Goal: Transaction & Acquisition: Book appointment/travel/reservation

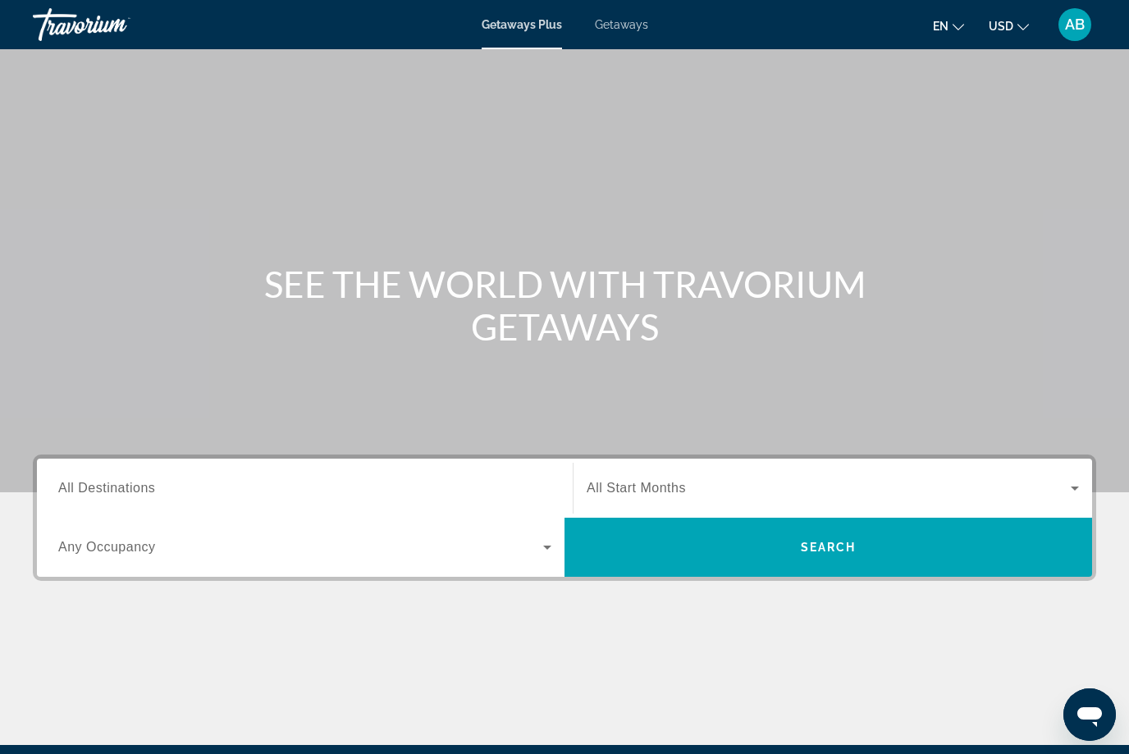
click at [133, 483] on span "All Destinations" at bounding box center [106, 488] width 97 height 14
click at [133, 483] on input "Destination All Destinations" at bounding box center [304, 489] width 493 height 20
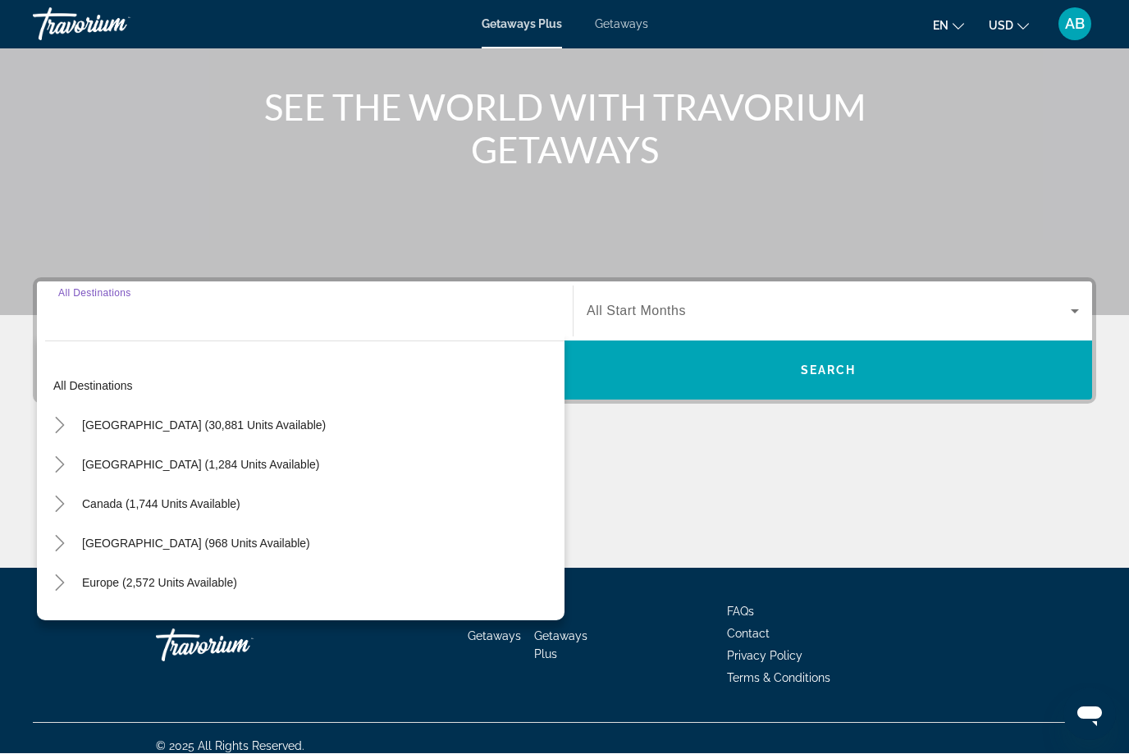
scroll to position [191, 0]
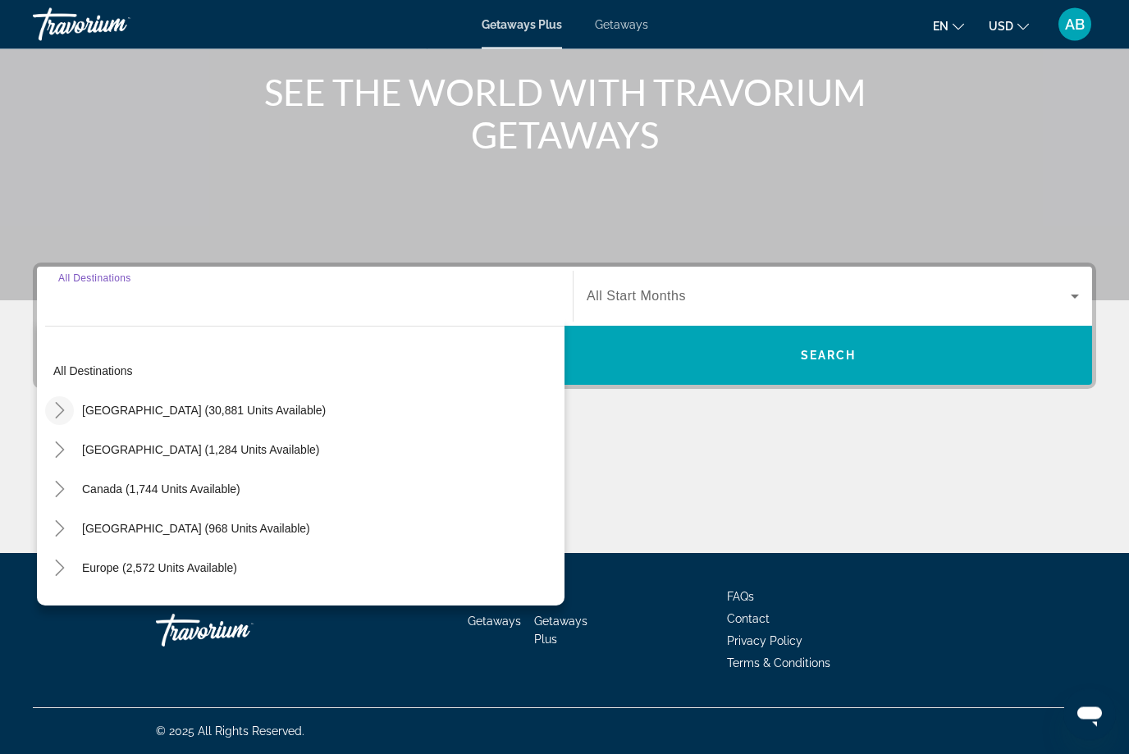
click at [58, 403] on icon "Toggle United States (30,881 units available)" at bounding box center [60, 411] width 16 height 16
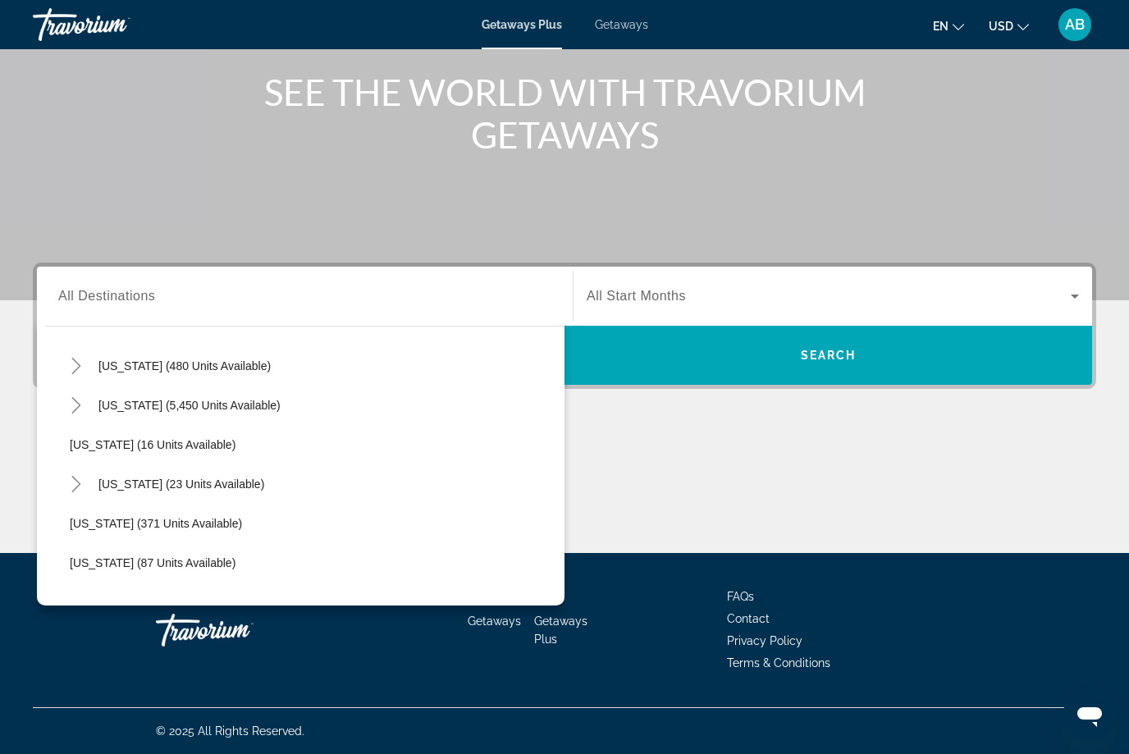
scroll to position [205, 0]
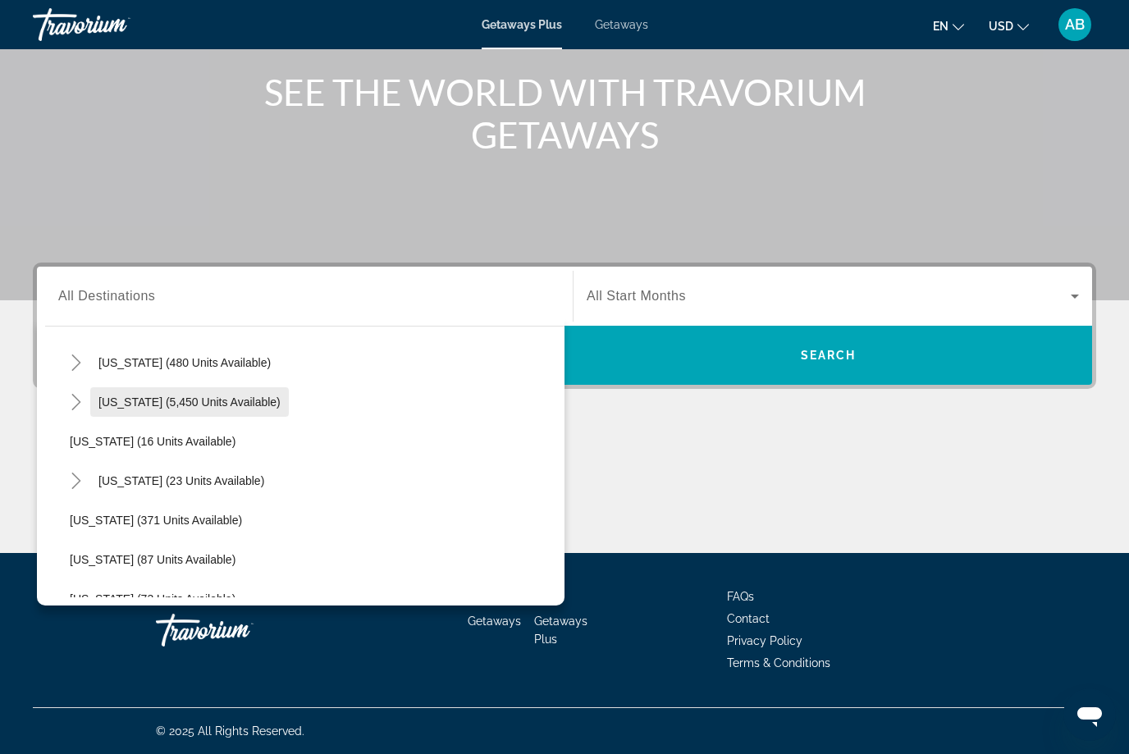
click at [168, 396] on span "[US_STATE] (5,450 units available)" at bounding box center [189, 402] width 182 height 13
type input "**********"
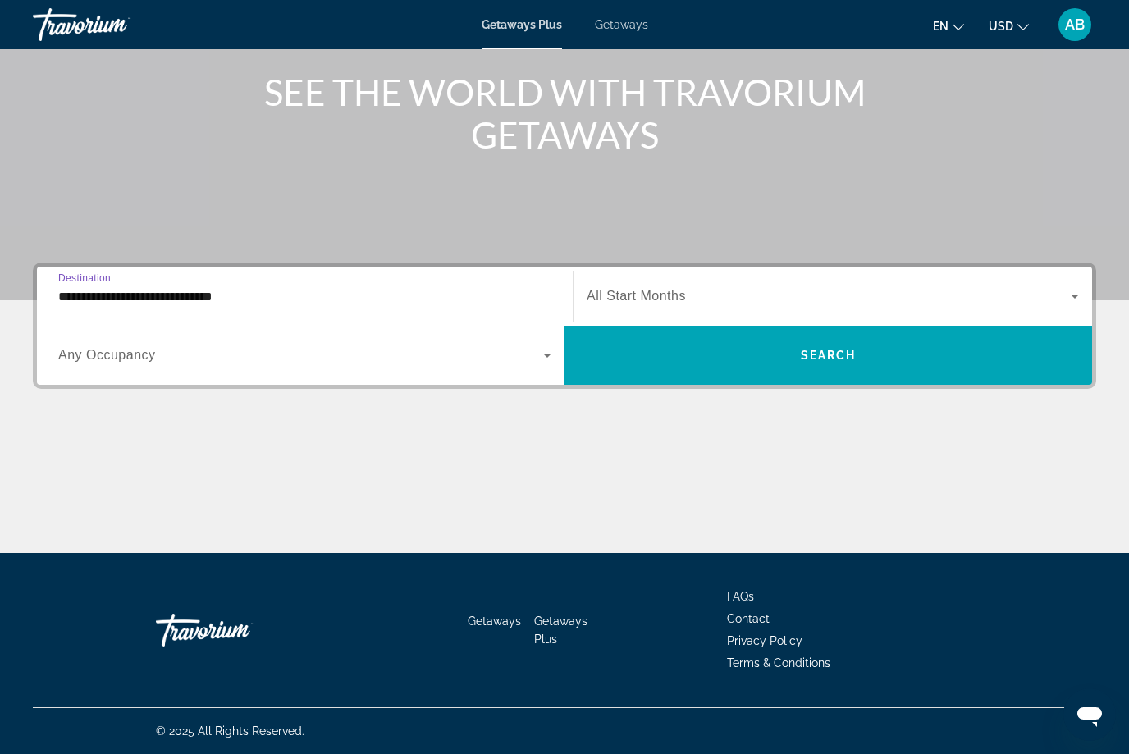
click at [547, 357] on icon "Search widget" at bounding box center [547, 356] width 8 height 4
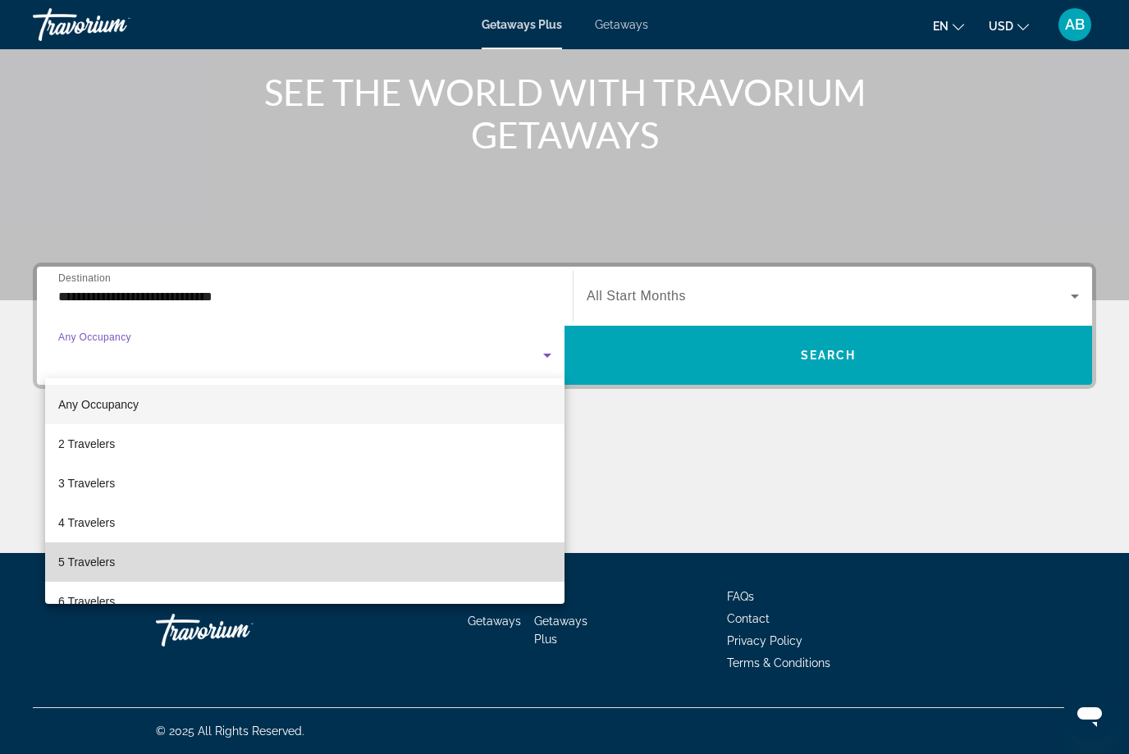
click at [124, 561] on mat-option "5 Travelers" at bounding box center [305, 562] width 520 height 39
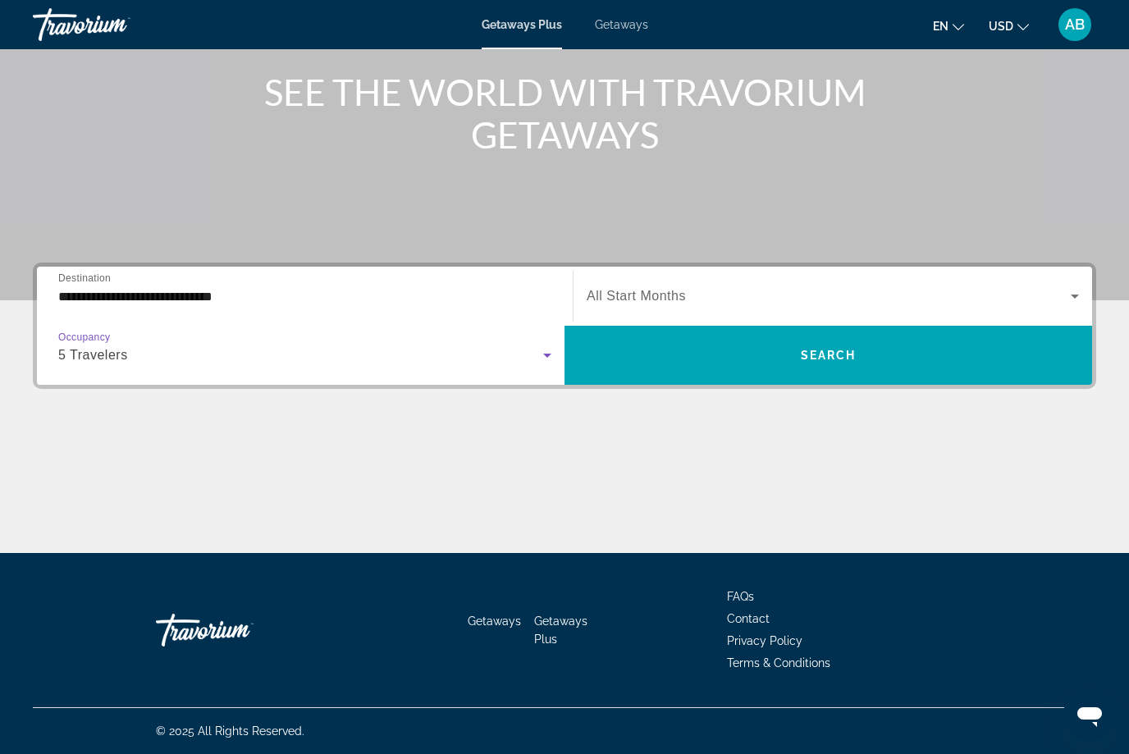
click at [1124, 297] on div "**********" at bounding box center [564, 408] width 1129 height 291
click at [1065, 293] on span "Search widget" at bounding box center [829, 296] width 484 height 20
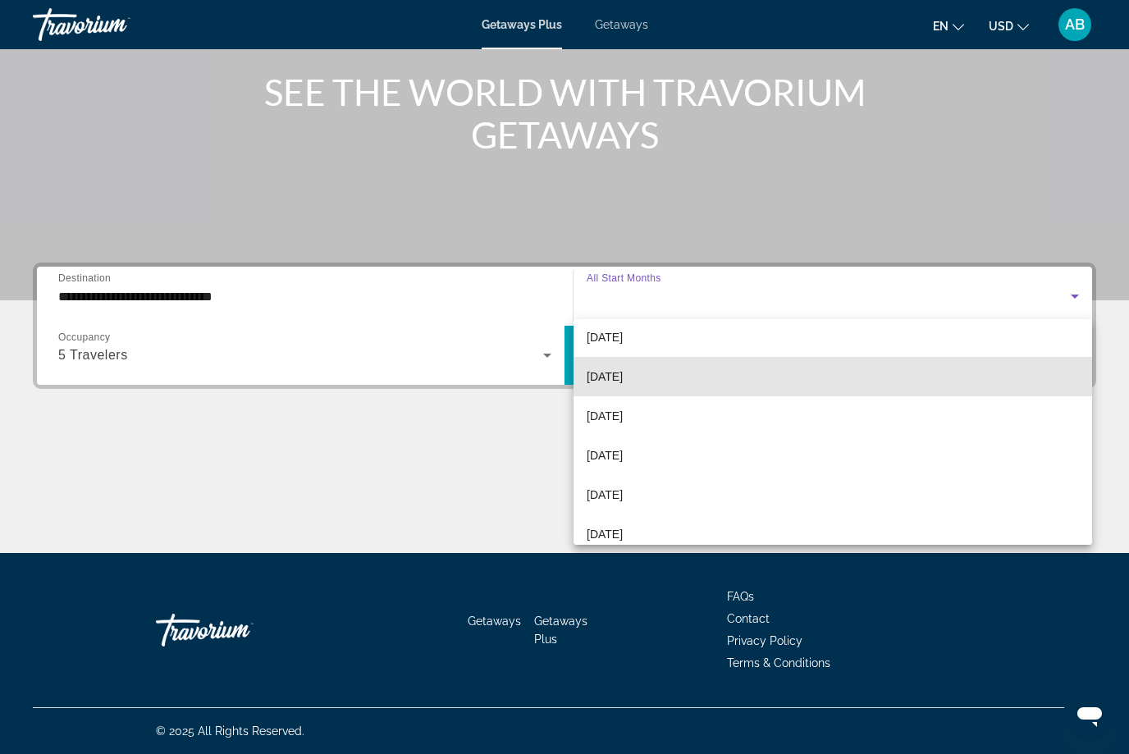
scroll to position [89, 0]
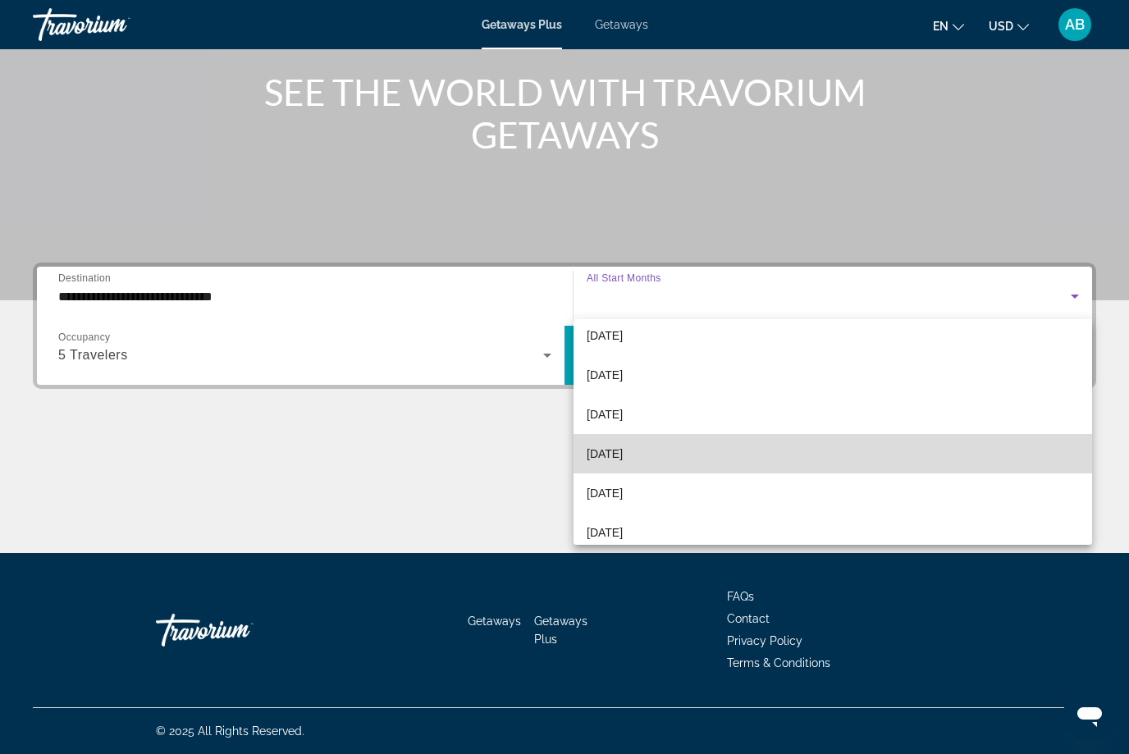
click at [662, 457] on mat-option "[DATE]" at bounding box center [833, 453] width 519 height 39
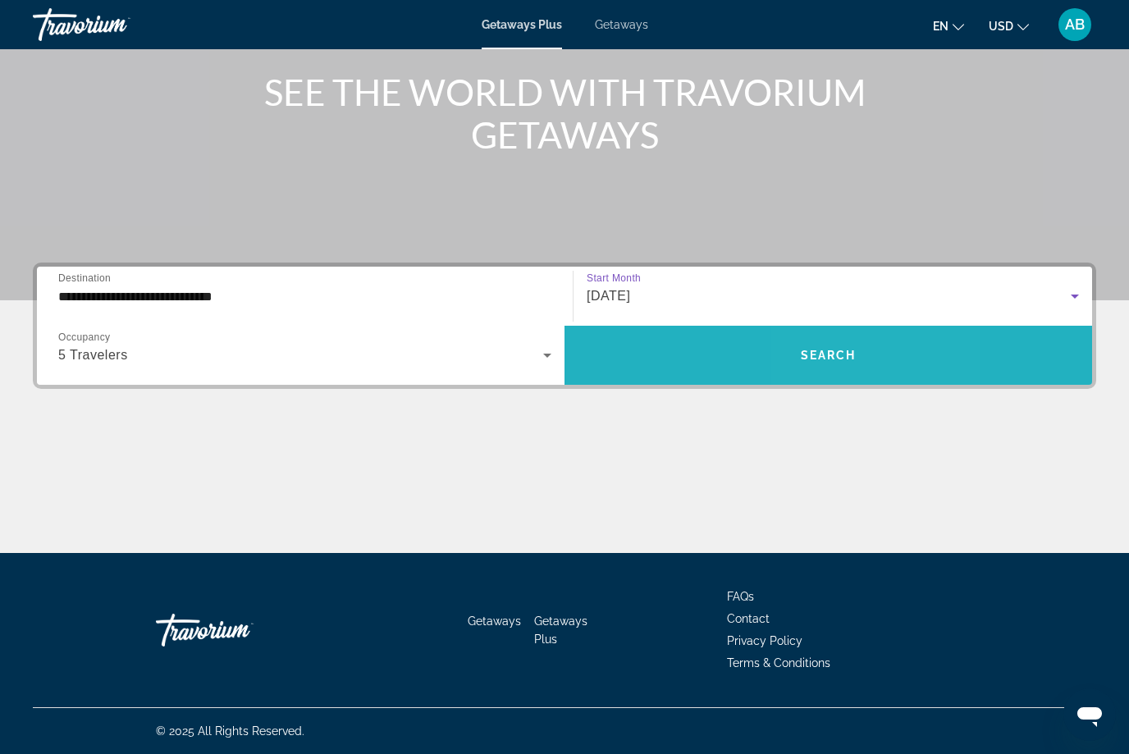
click at [852, 364] on span "Search widget" at bounding box center [829, 355] width 528 height 39
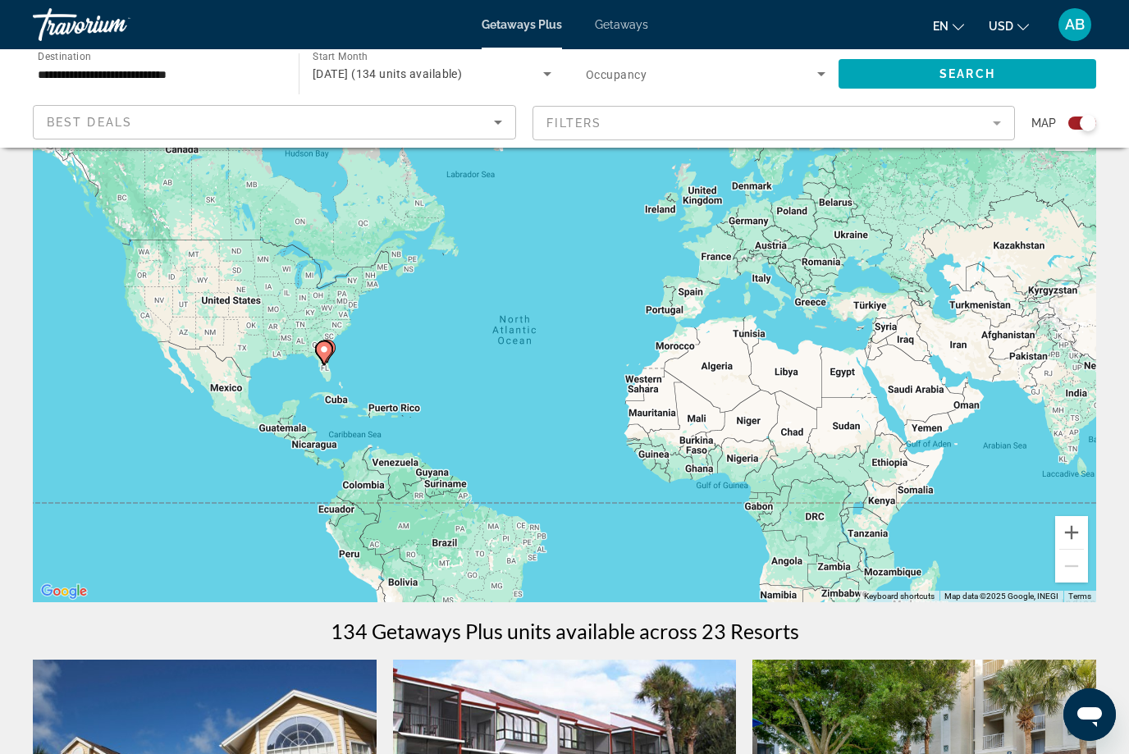
click at [1003, 133] on mat-form-field "Filters" at bounding box center [774, 123] width 483 height 34
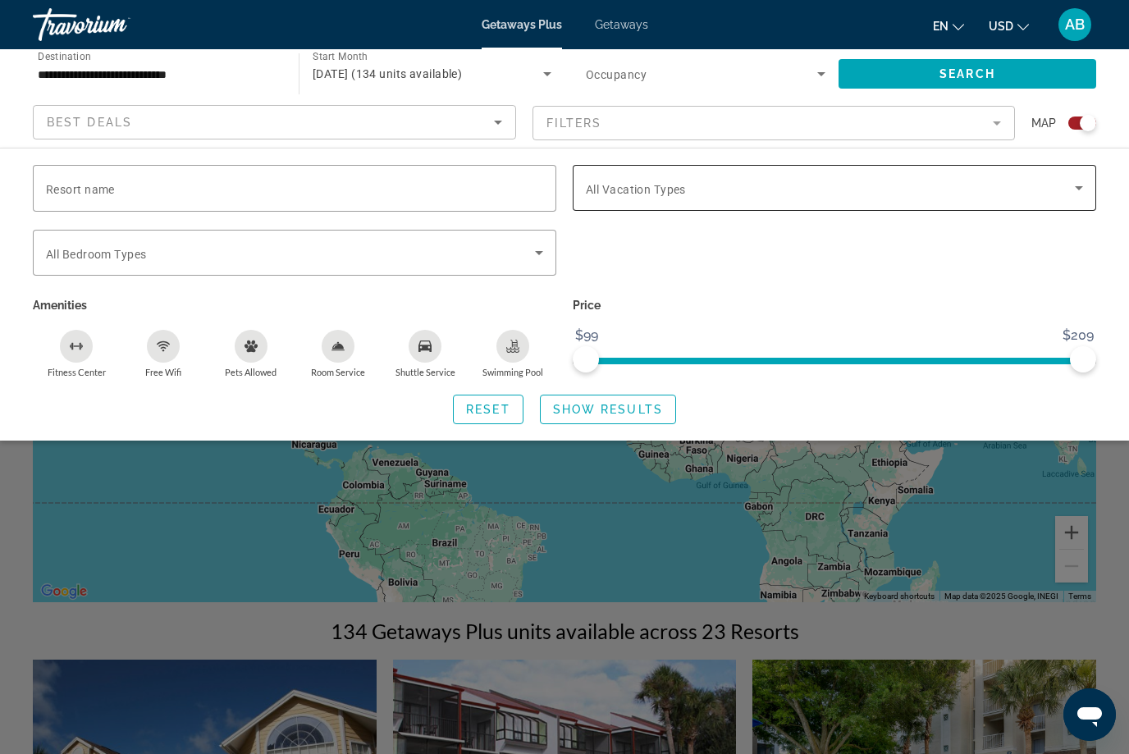
click at [1084, 188] on icon "Search widget" at bounding box center [1079, 188] width 20 height 20
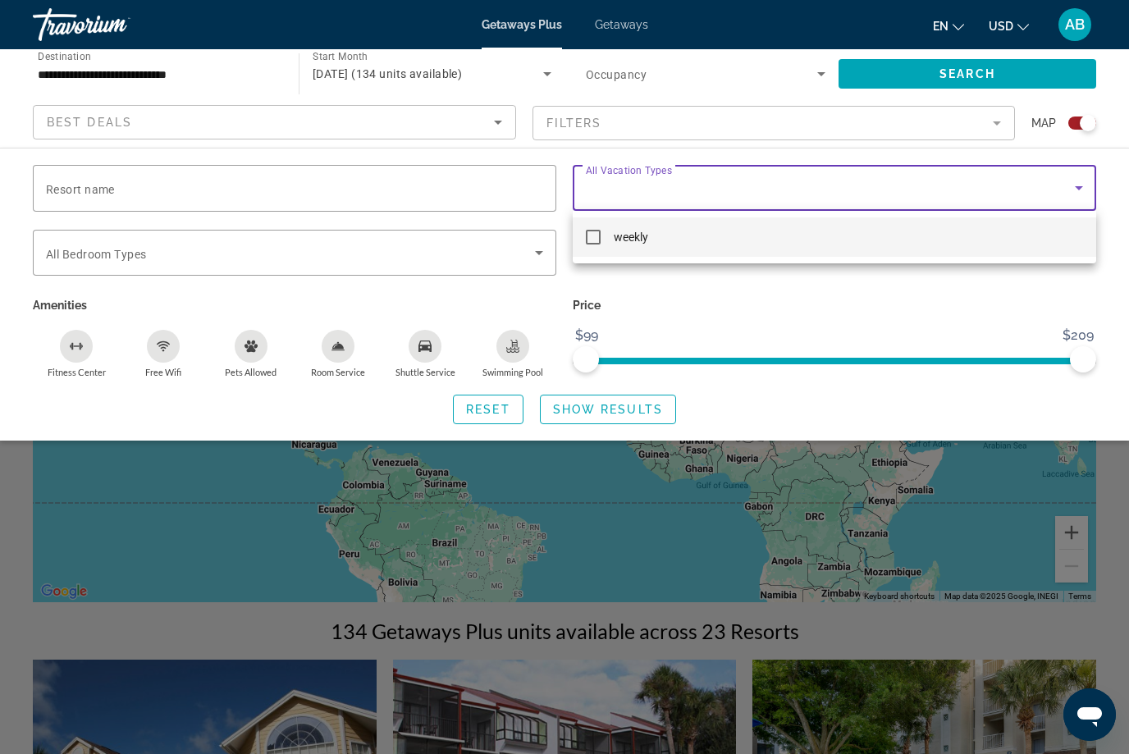
click at [676, 241] on mat-option "weekly" at bounding box center [835, 237] width 524 height 39
click at [653, 411] on div at bounding box center [564, 377] width 1129 height 754
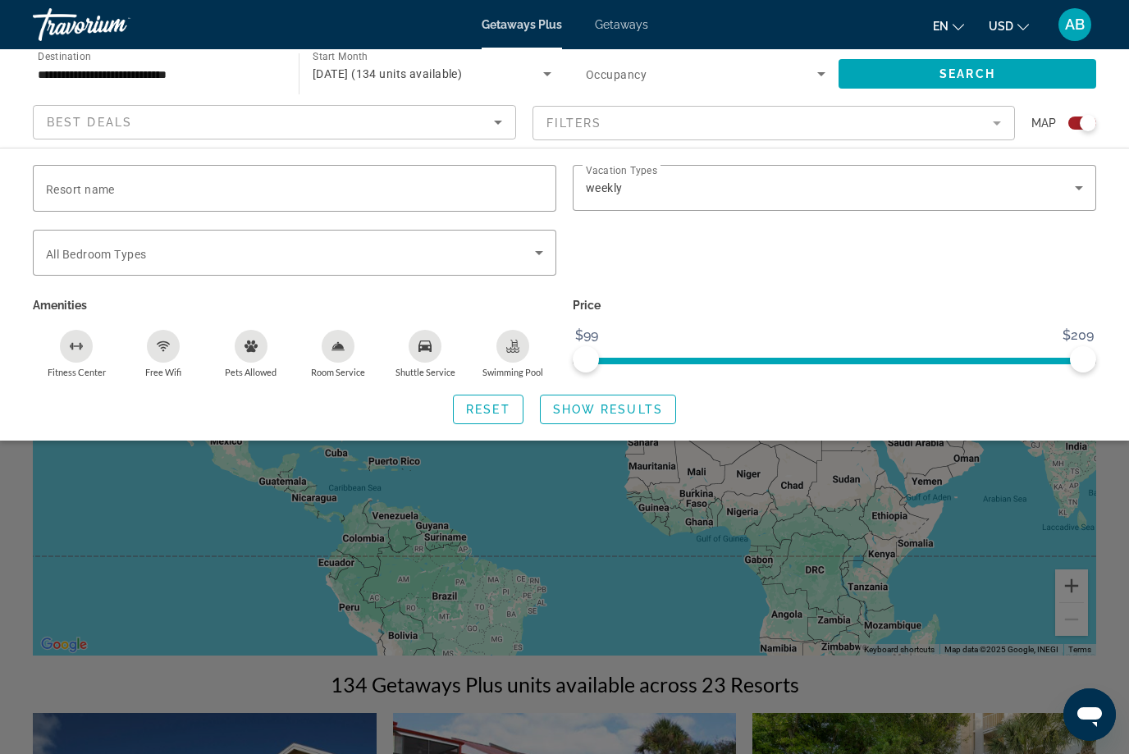
scroll to position [0, 0]
click at [977, 72] on span "Search" at bounding box center [968, 73] width 56 height 13
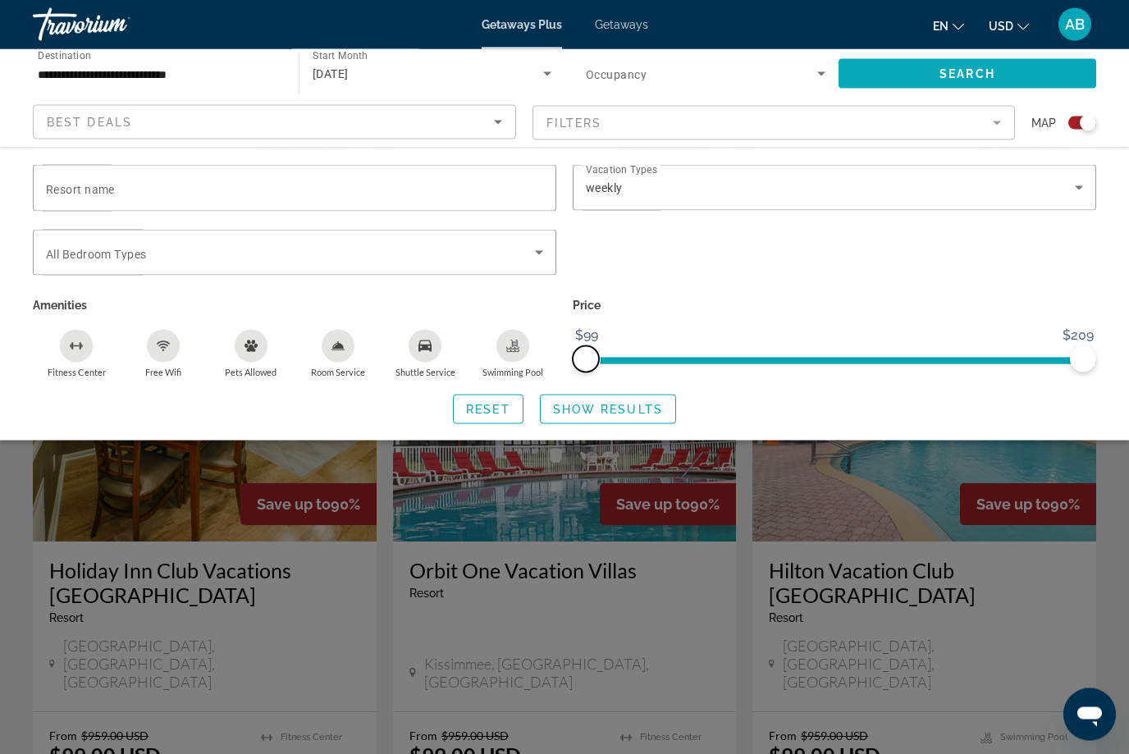
scroll to position [2278, 0]
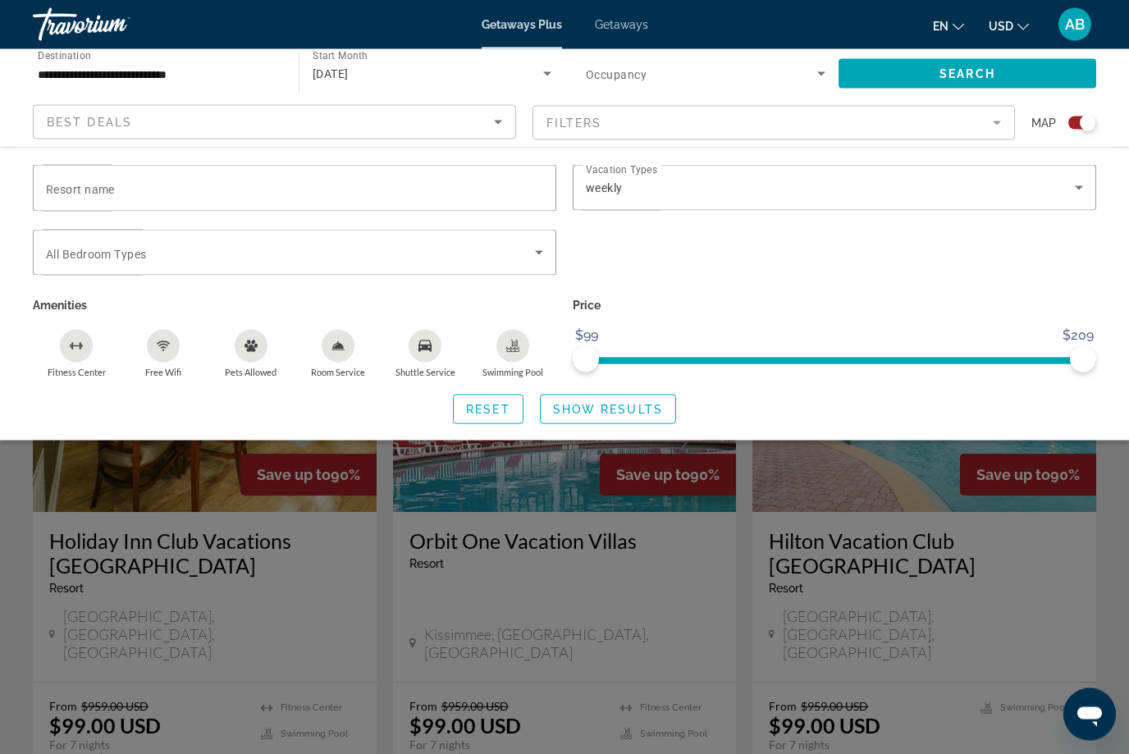
click at [605, 753] on div "Search widget" at bounding box center [564, 500] width 1129 height 508
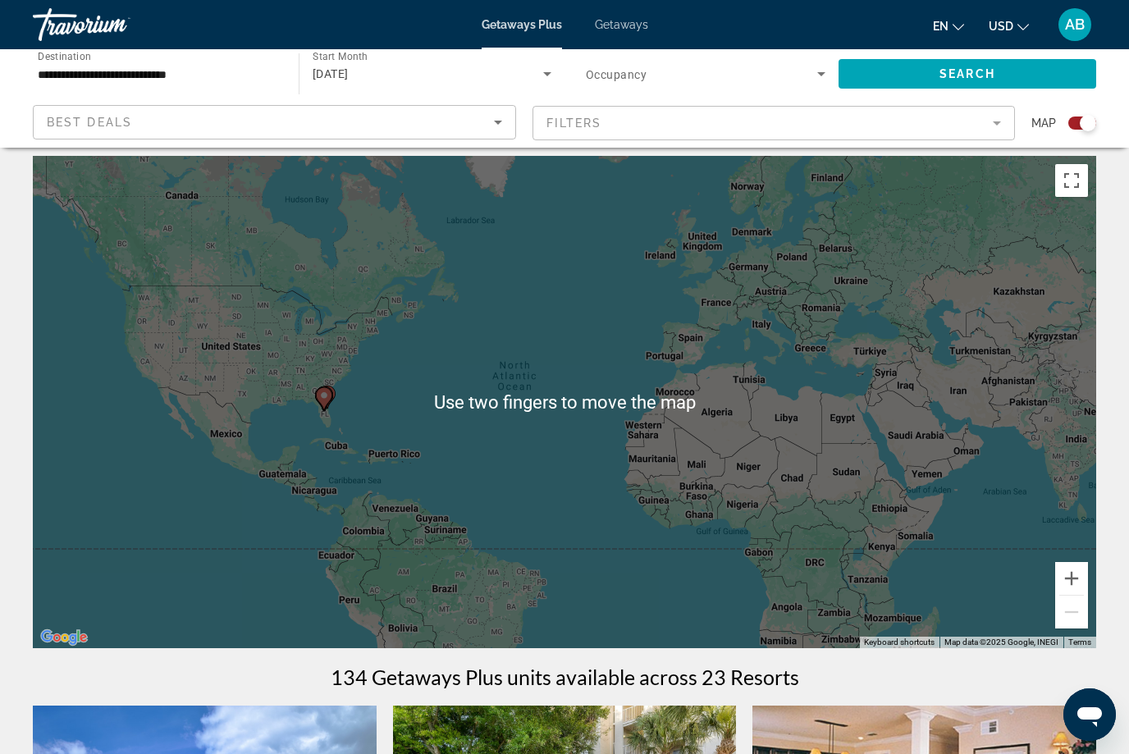
scroll to position [0, 0]
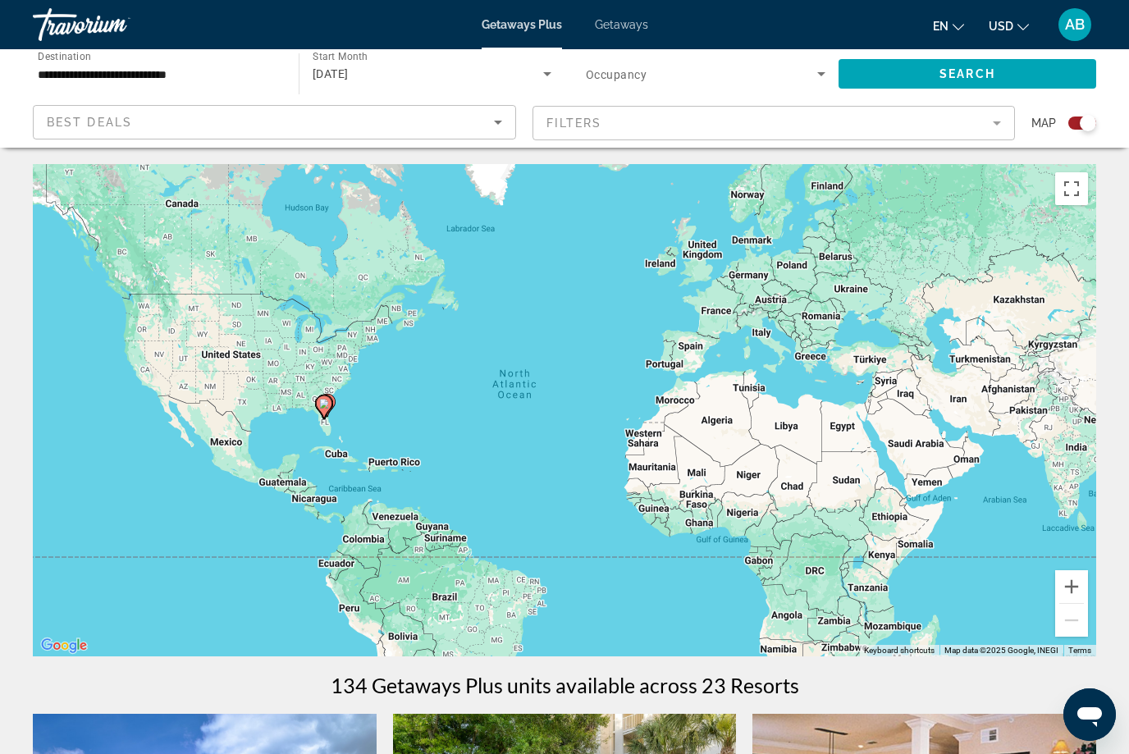
click at [167, 79] on input "**********" at bounding box center [158, 75] width 240 height 20
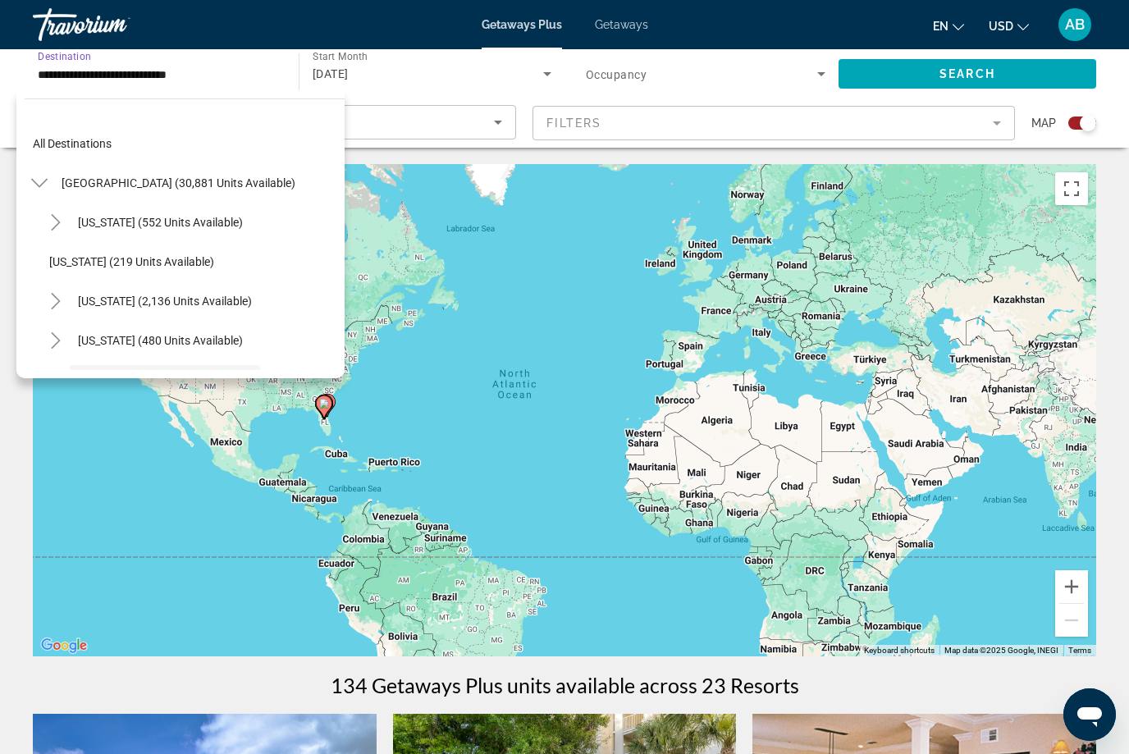
scroll to position [137, 0]
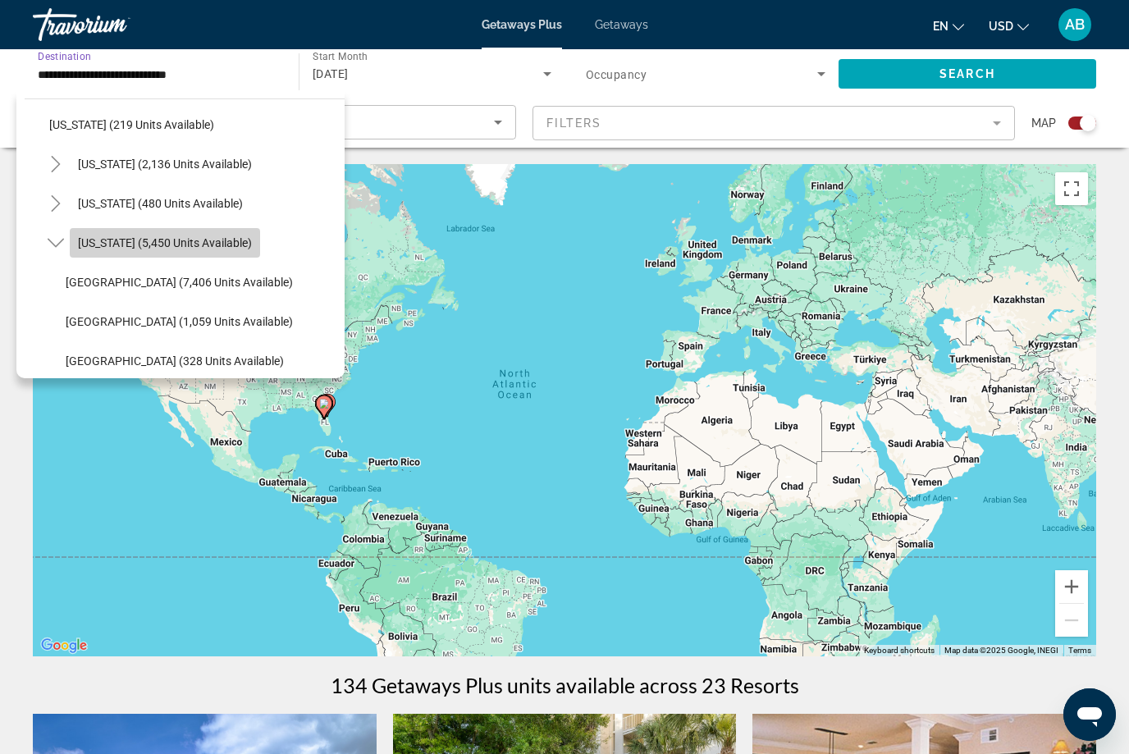
click at [180, 243] on span "[US_STATE] (5,450 units available)" at bounding box center [165, 242] width 174 height 13
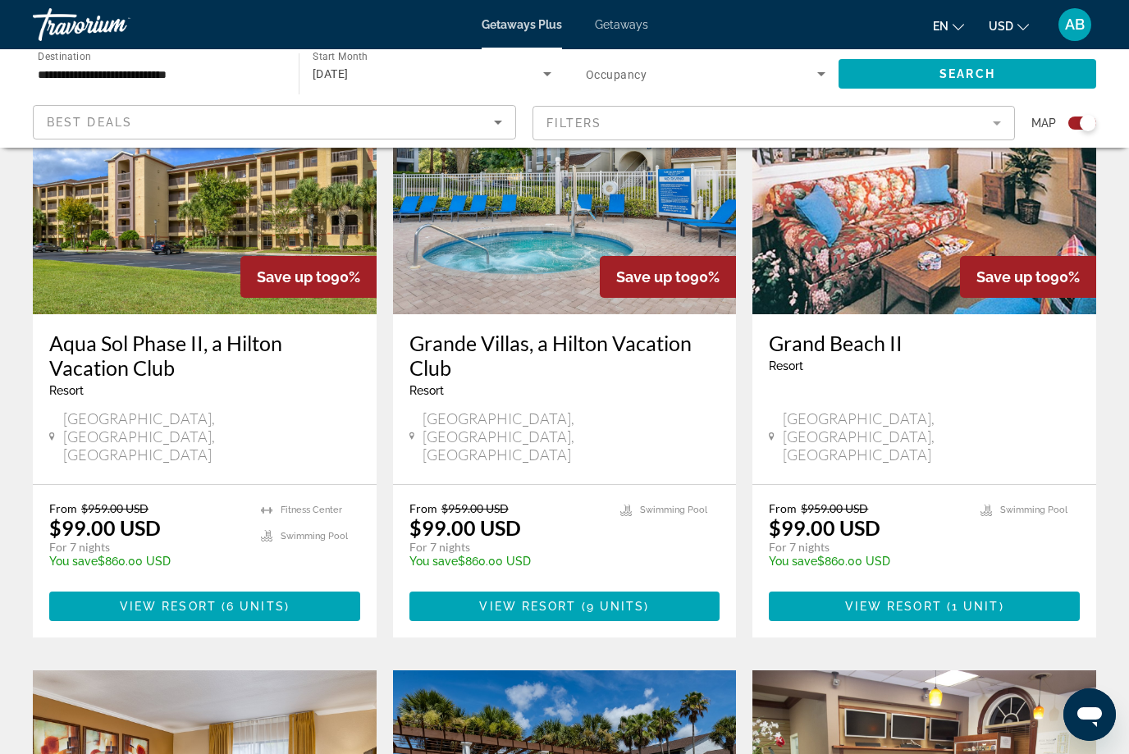
scroll to position [0, 0]
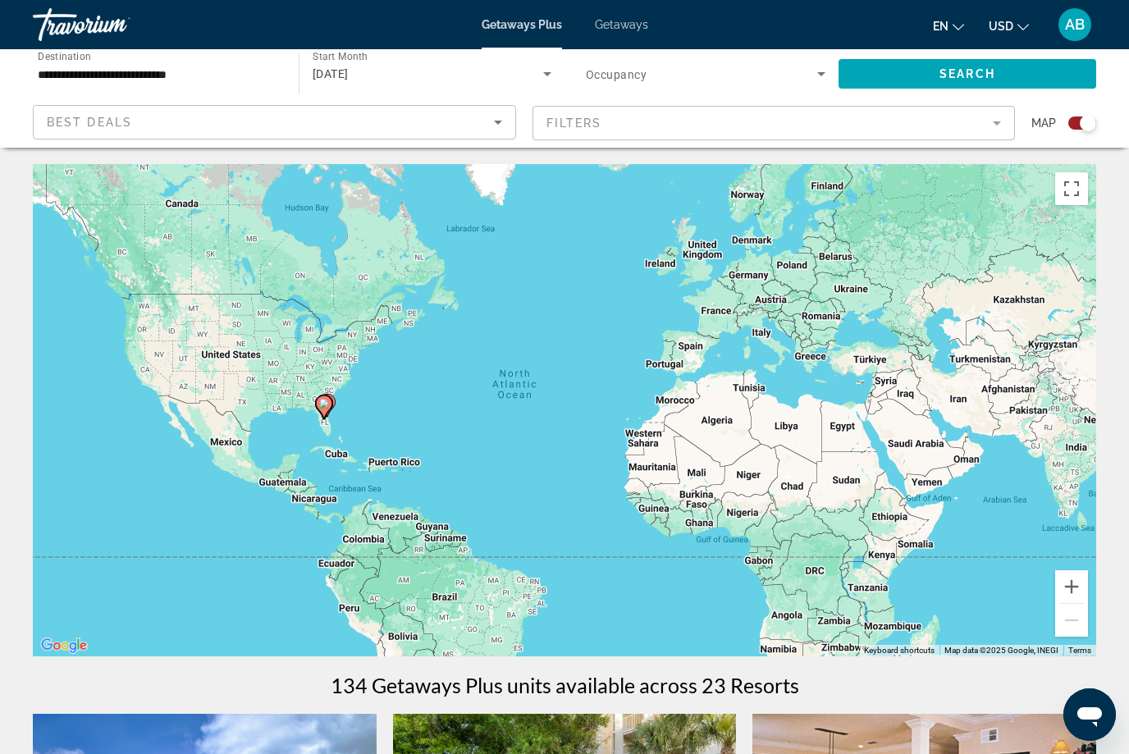
click at [645, 27] on span "Getaways" at bounding box center [621, 24] width 53 height 13
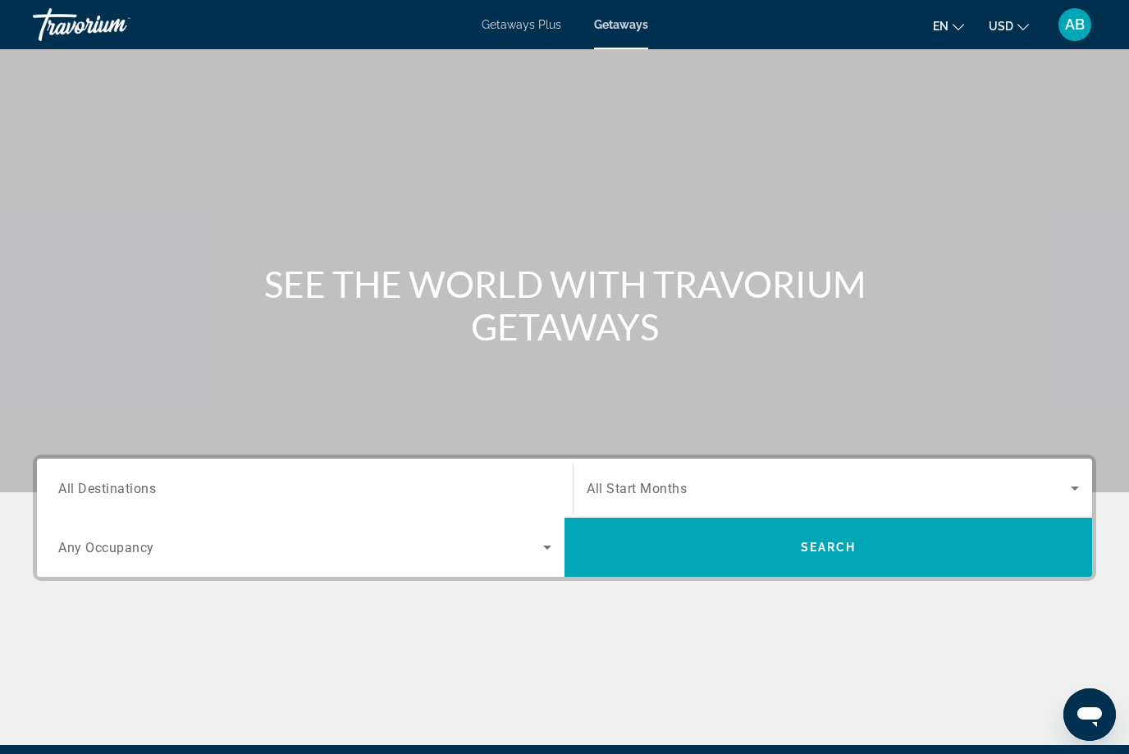
click at [131, 482] on span "All Destinations" at bounding box center [107, 488] width 98 height 16
click at [131, 482] on input "Destination All Destinations" at bounding box center [304, 489] width 493 height 20
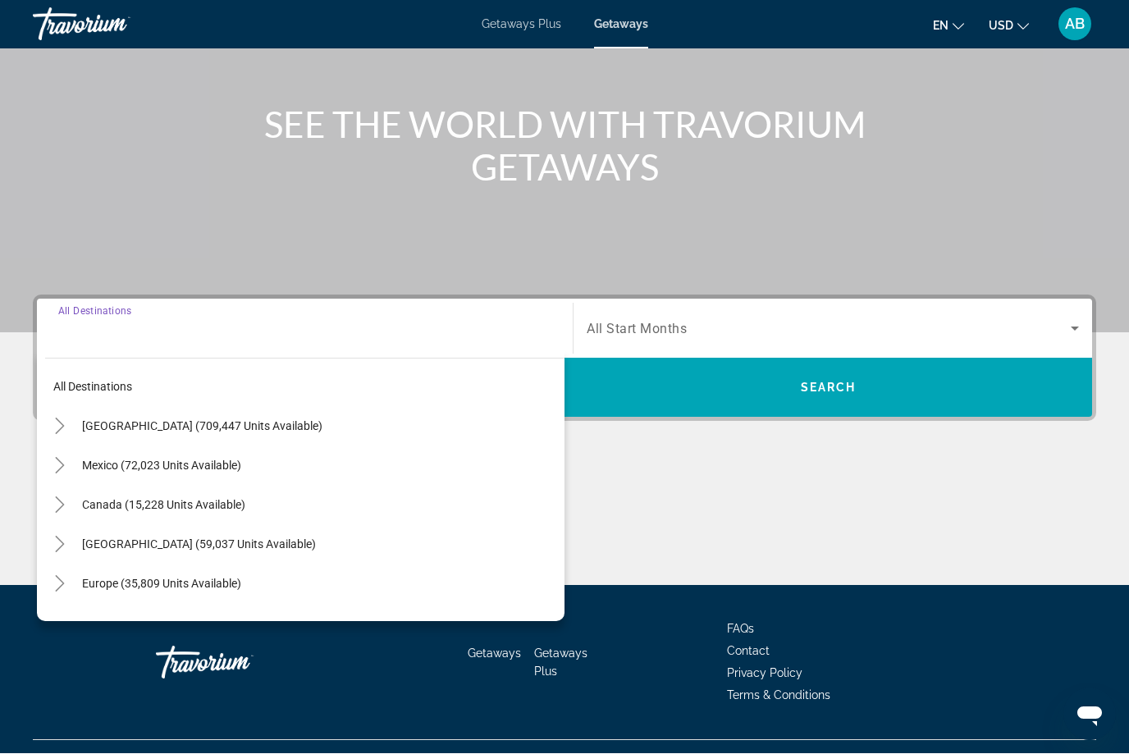
scroll to position [191, 0]
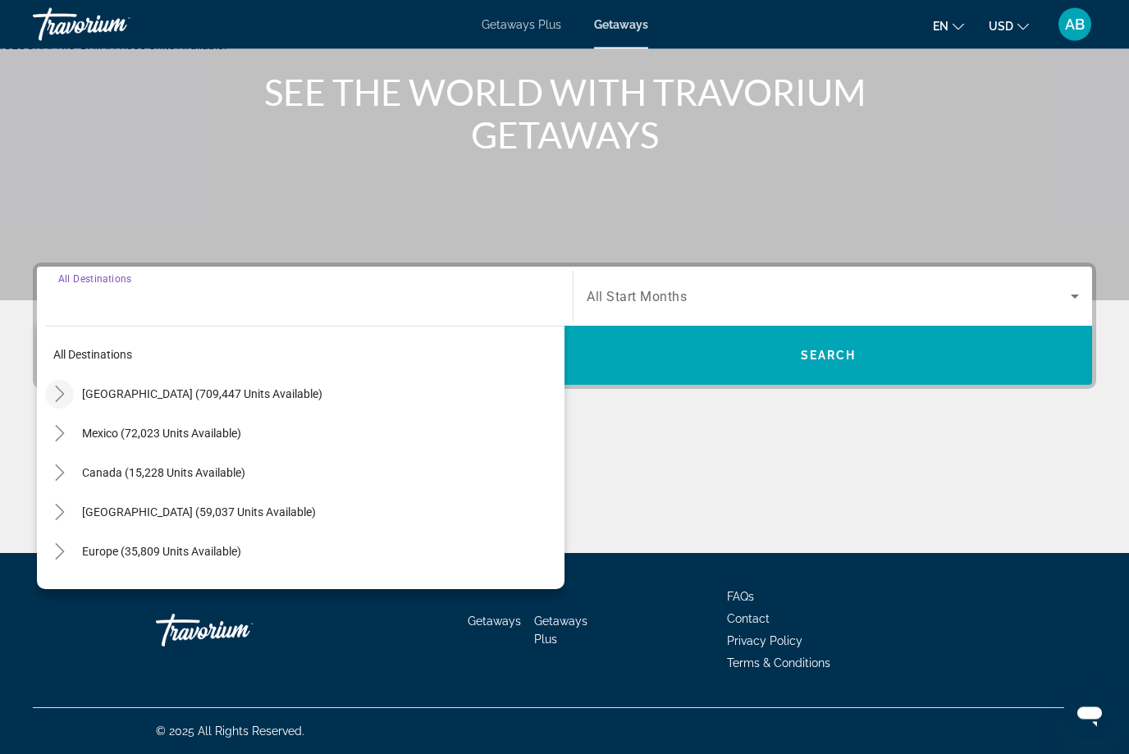
click at [62, 391] on icon "Toggle United States (709,447 units available)" at bounding box center [60, 395] width 16 height 16
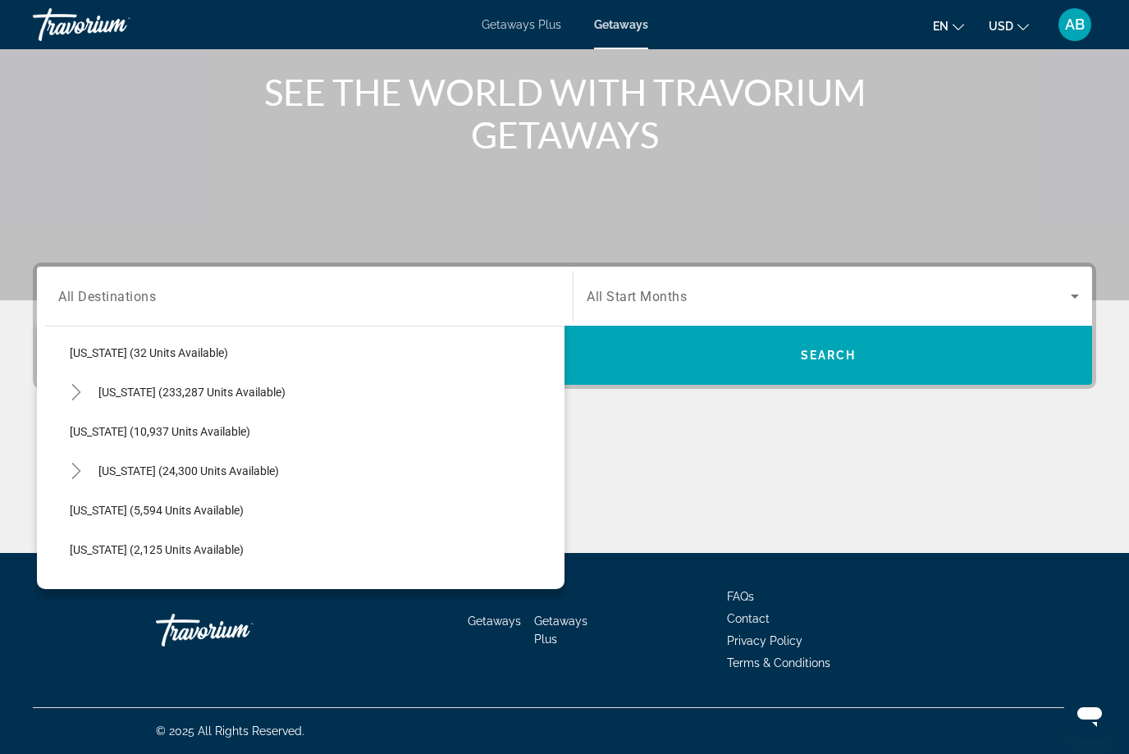
scroll to position [279, 0]
click at [178, 395] on span "[US_STATE] (233,287 units available)" at bounding box center [191, 390] width 187 height 13
type input "**********"
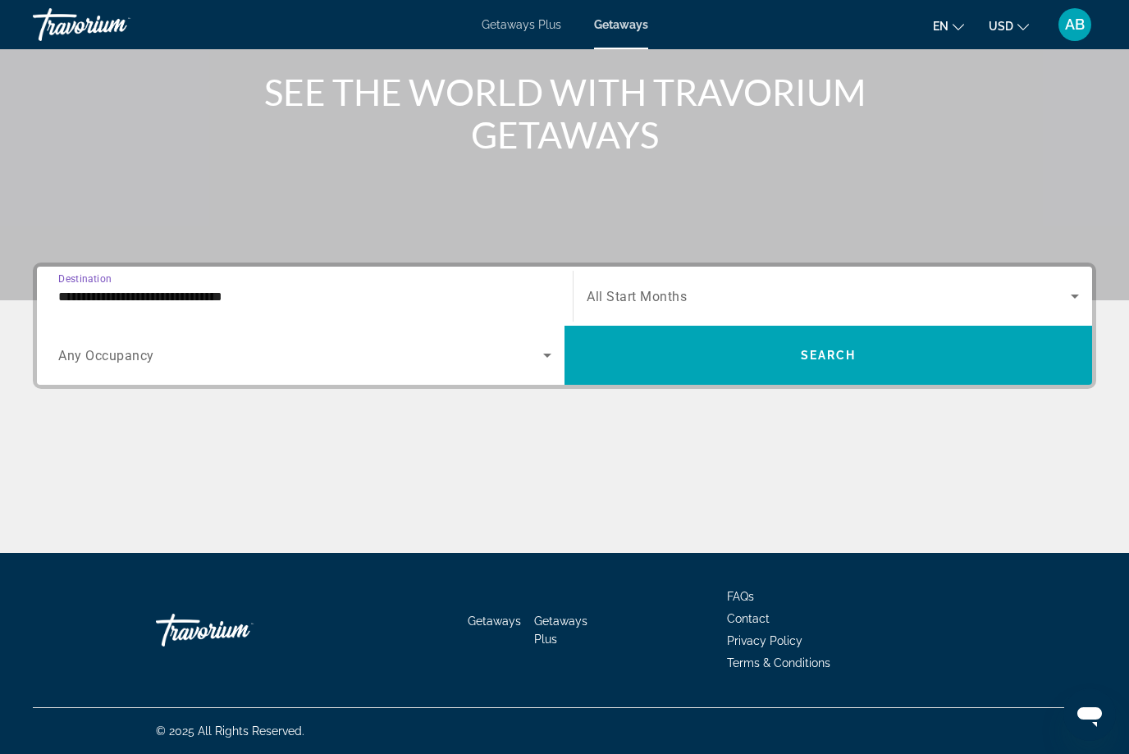
click at [549, 364] on icon "Search widget" at bounding box center [548, 356] width 20 height 20
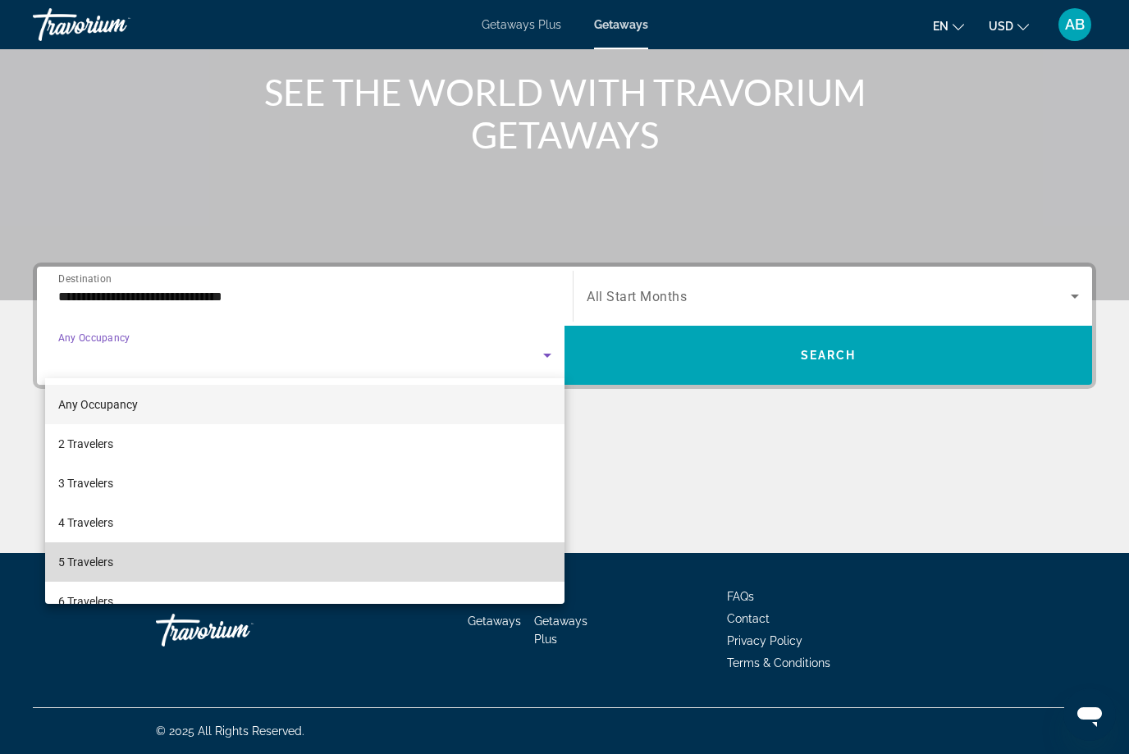
click at [137, 568] on mat-option "5 Travelers" at bounding box center [305, 562] width 520 height 39
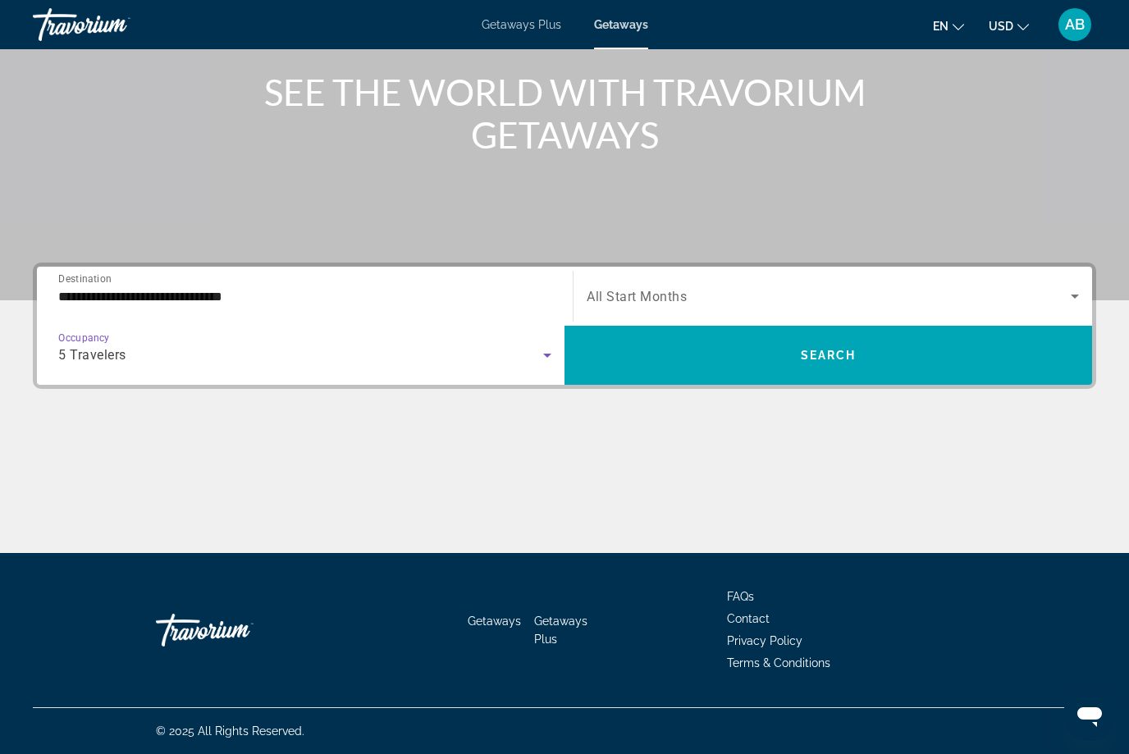
click at [1083, 298] on icon "Search widget" at bounding box center [1075, 296] width 20 height 20
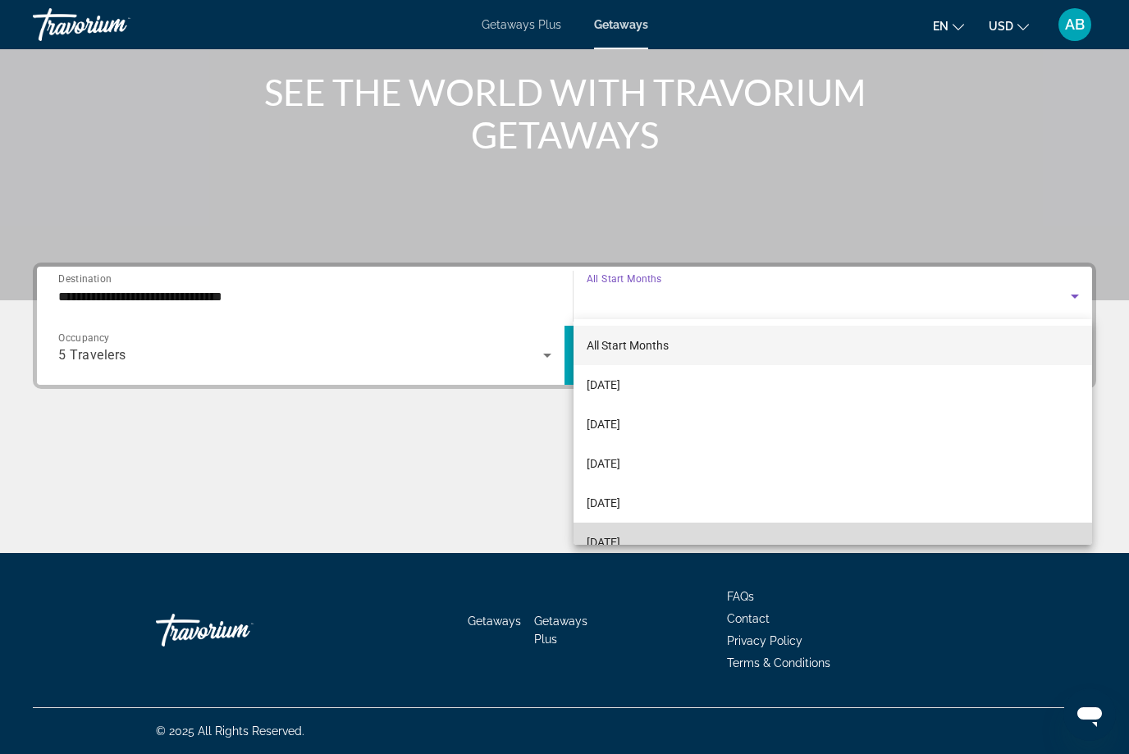
click at [621, 542] on span "[DATE]" at bounding box center [604, 543] width 34 height 20
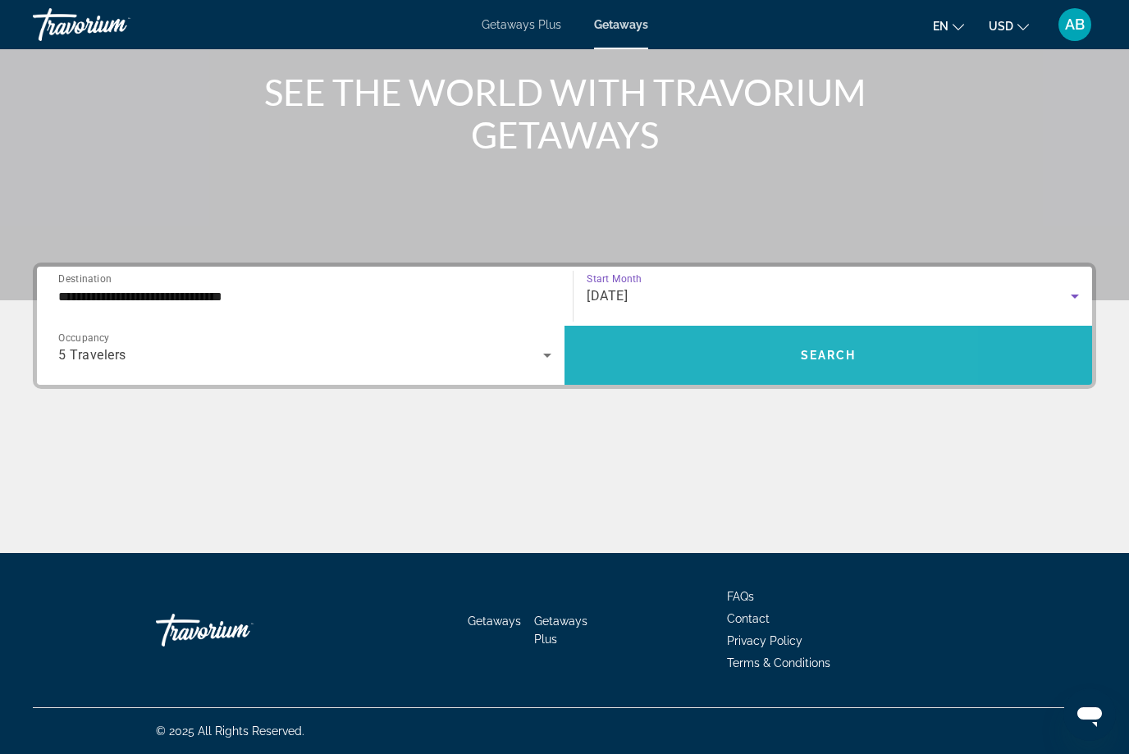
click at [853, 376] on span "Search widget" at bounding box center [829, 355] width 528 height 59
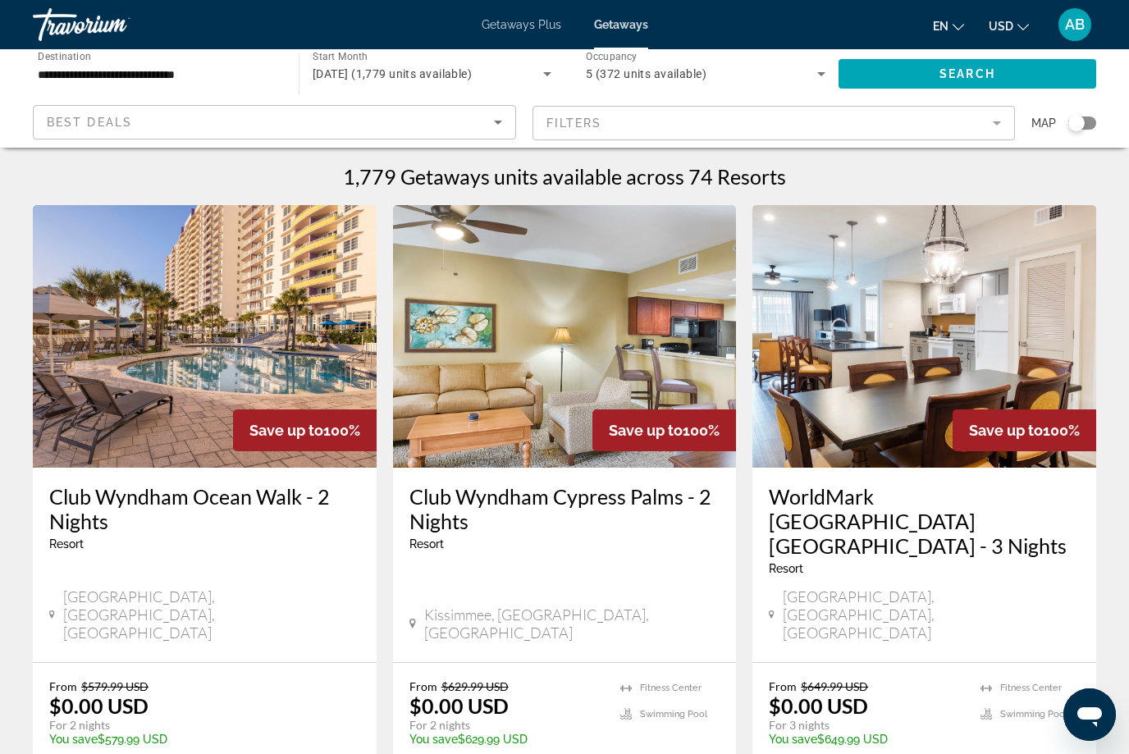
click at [1013, 117] on mat-form-field "Filters" at bounding box center [774, 123] width 483 height 34
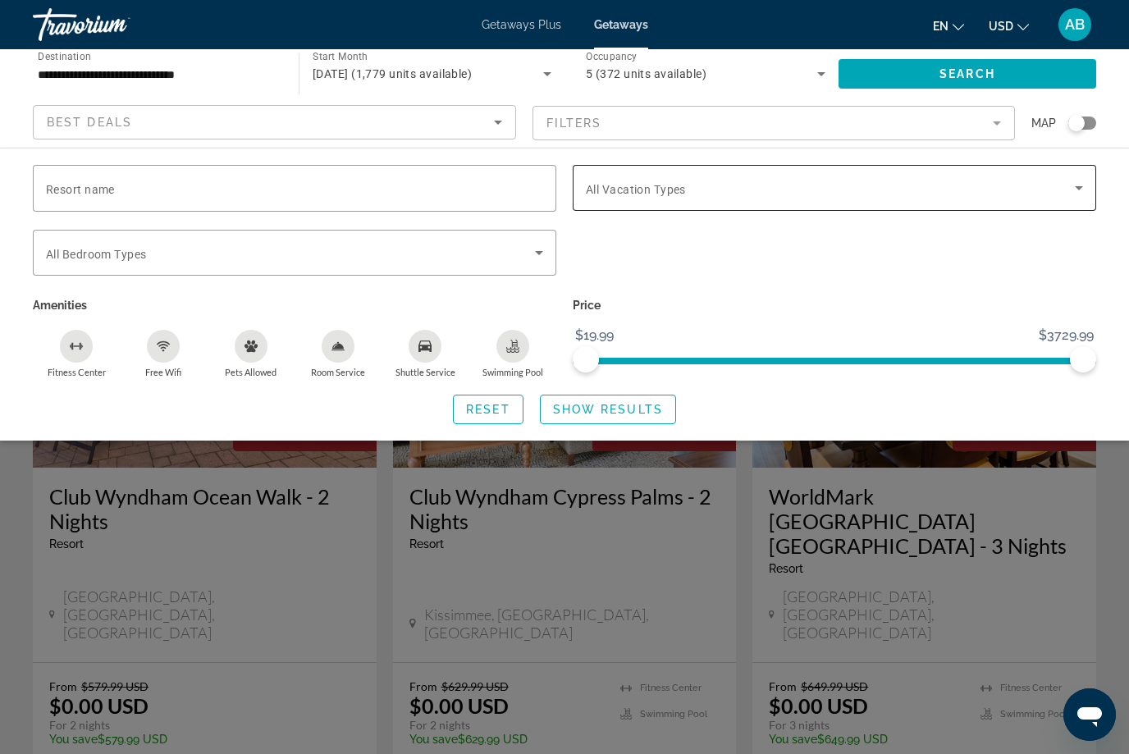
click at [662, 191] on span "All Vacation Types" at bounding box center [636, 189] width 100 height 13
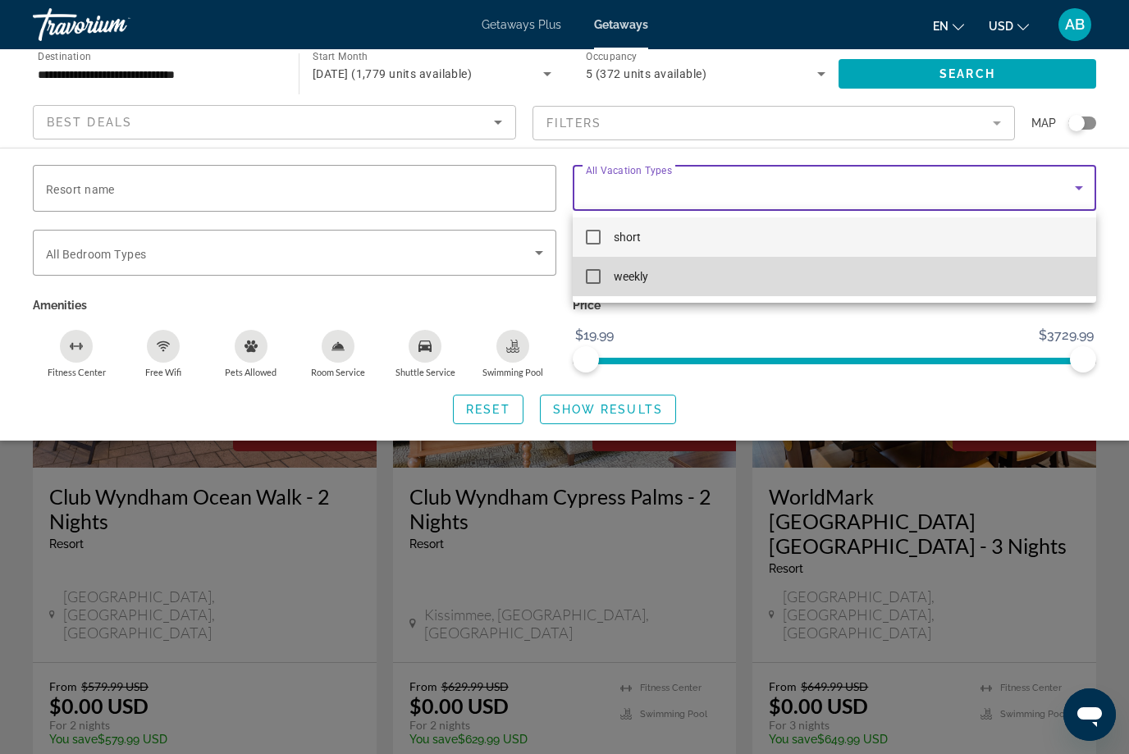
click at [612, 283] on mat-option "weekly" at bounding box center [835, 276] width 524 height 39
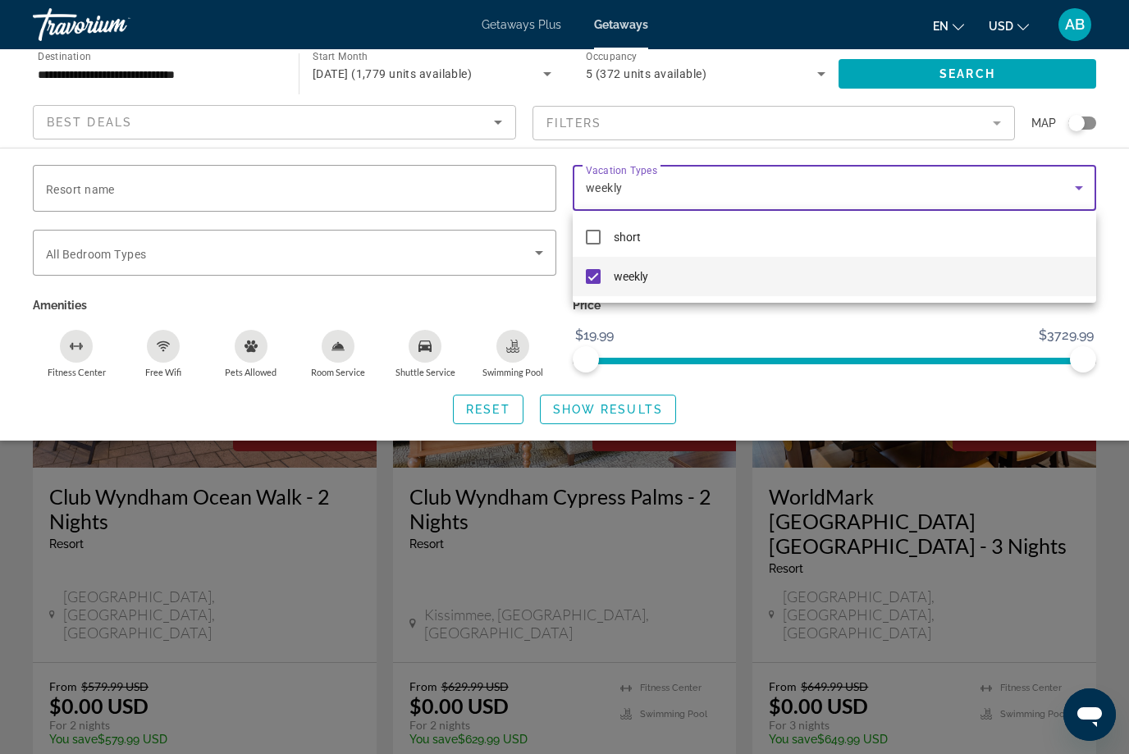
click at [991, 69] on div at bounding box center [564, 377] width 1129 height 754
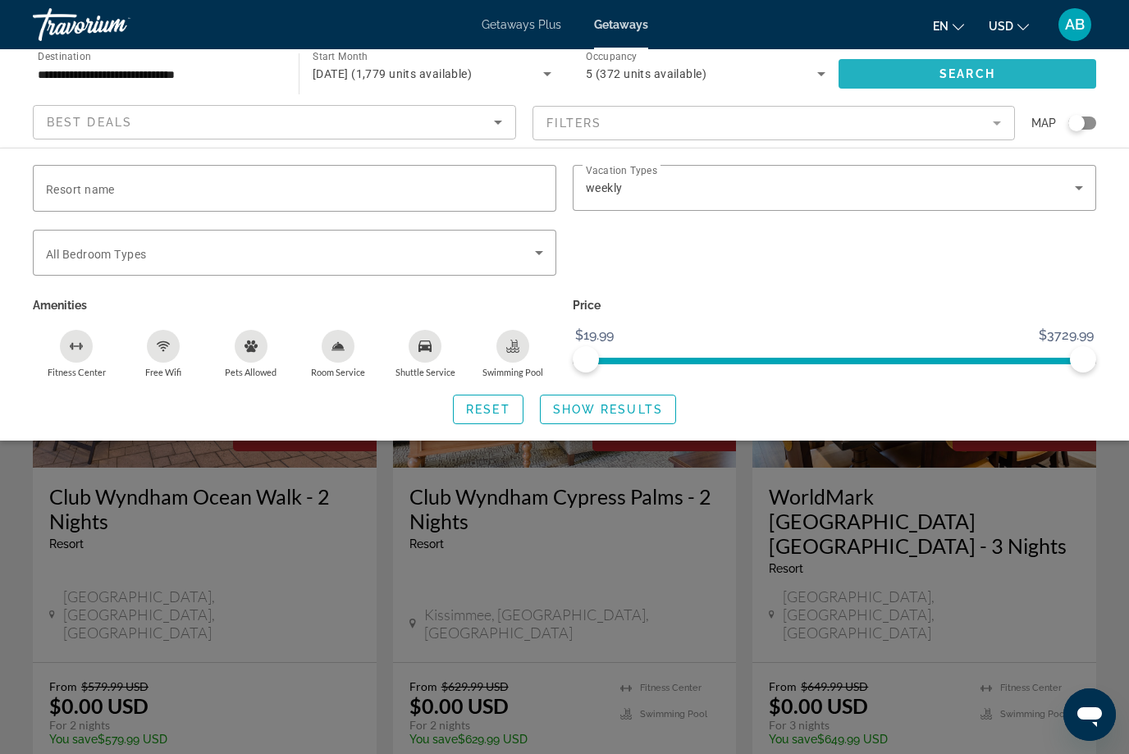
click at [922, 69] on span "Search widget" at bounding box center [968, 73] width 258 height 39
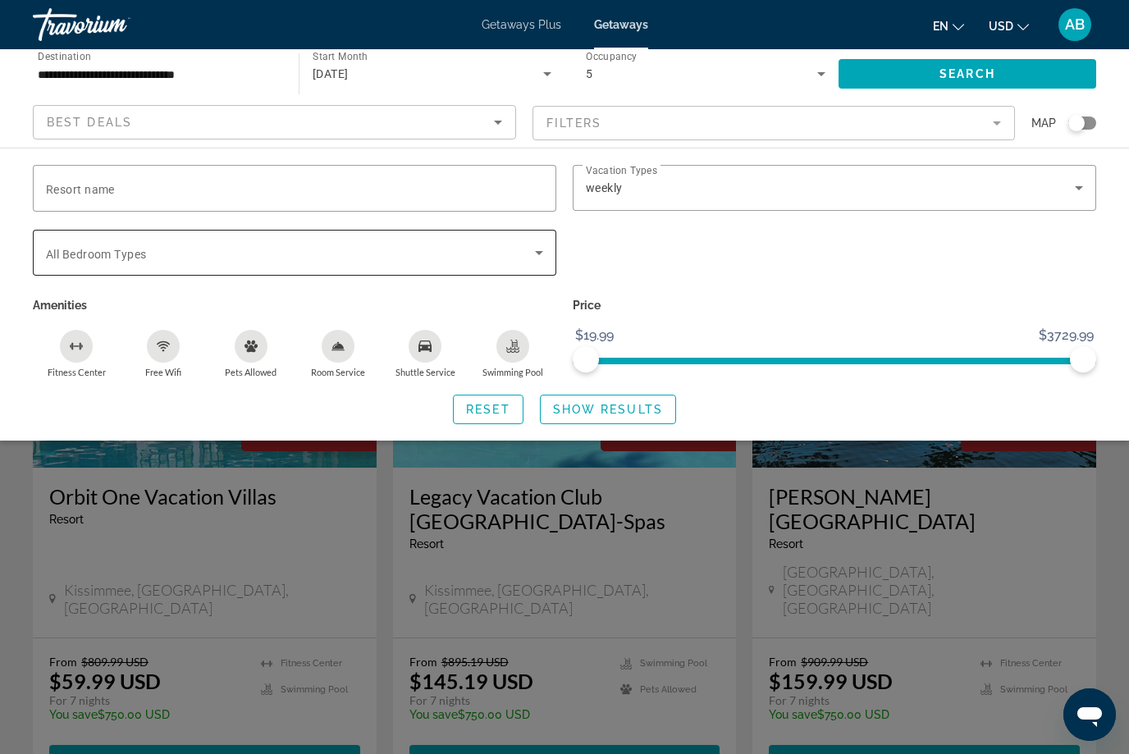
click at [522, 253] on span "Search widget" at bounding box center [290, 253] width 489 height 20
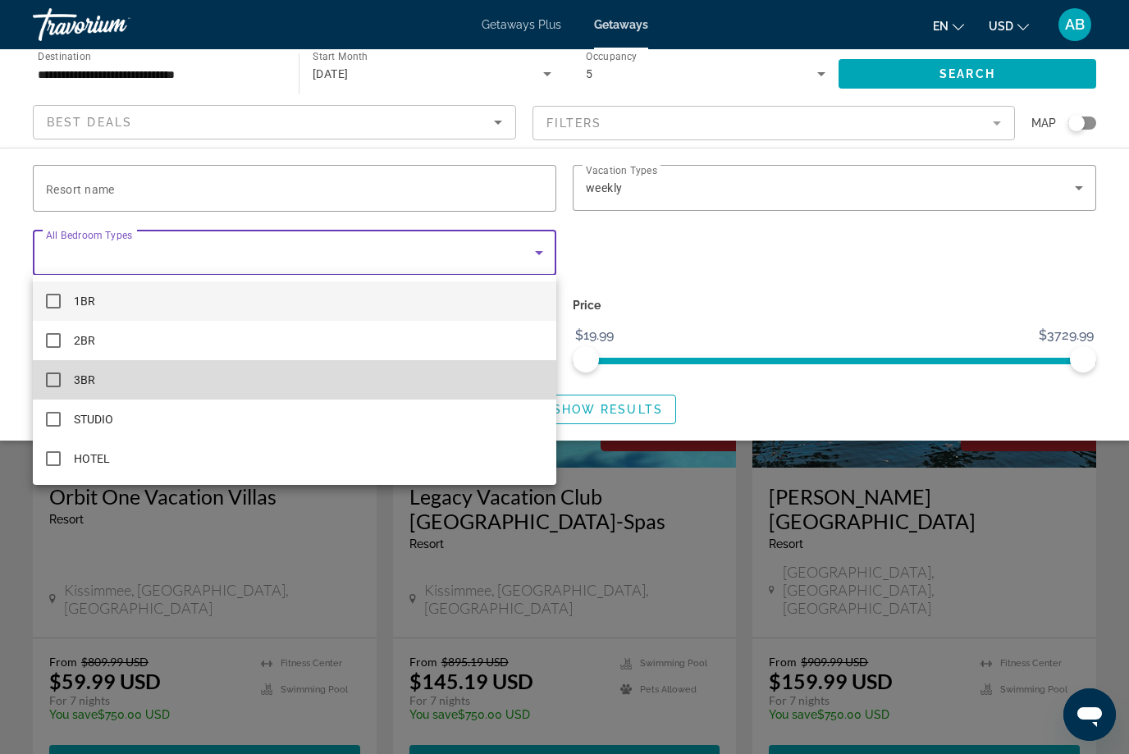
click at [66, 378] on mat-option "3BR" at bounding box center [295, 379] width 524 height 39
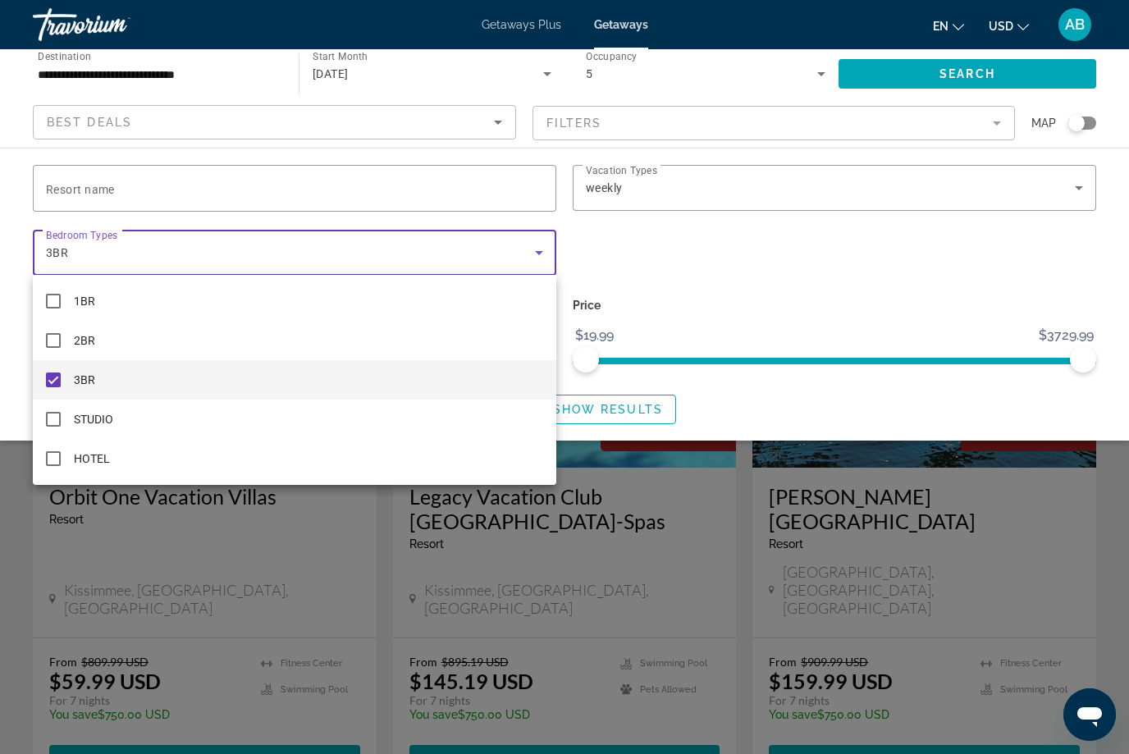
click at [968, 67] on div at bounding box center [564, 377] width 1129 height 754
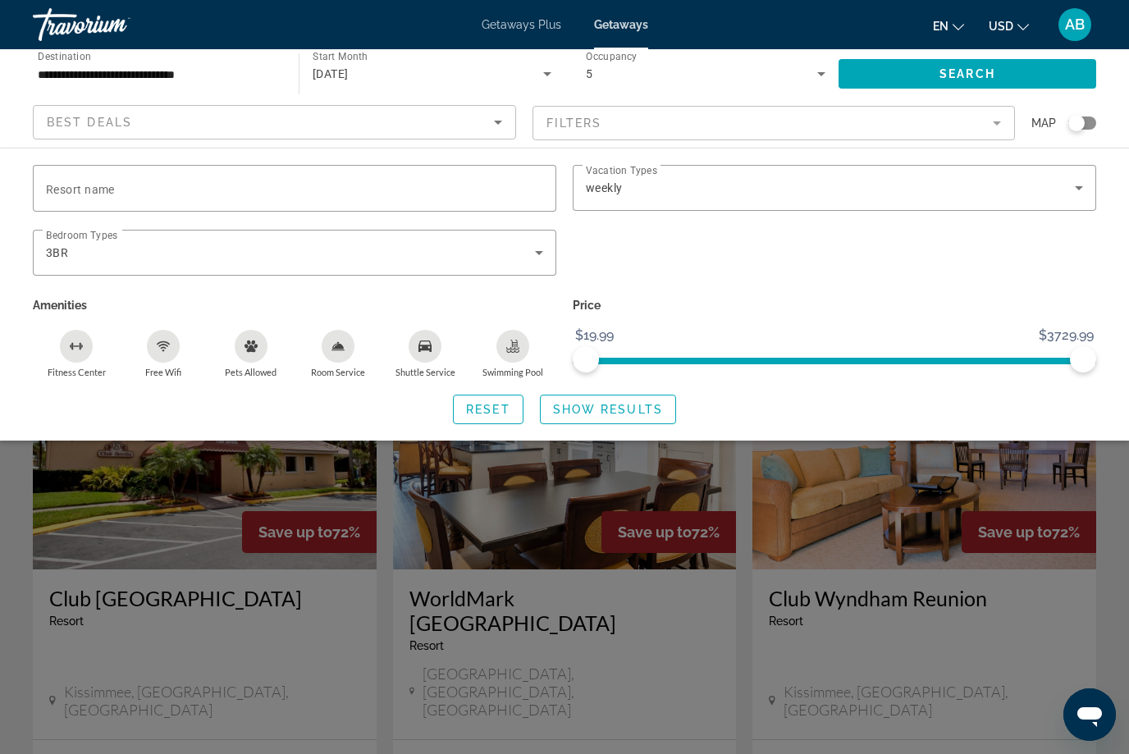
scroll to position [1733, 0]
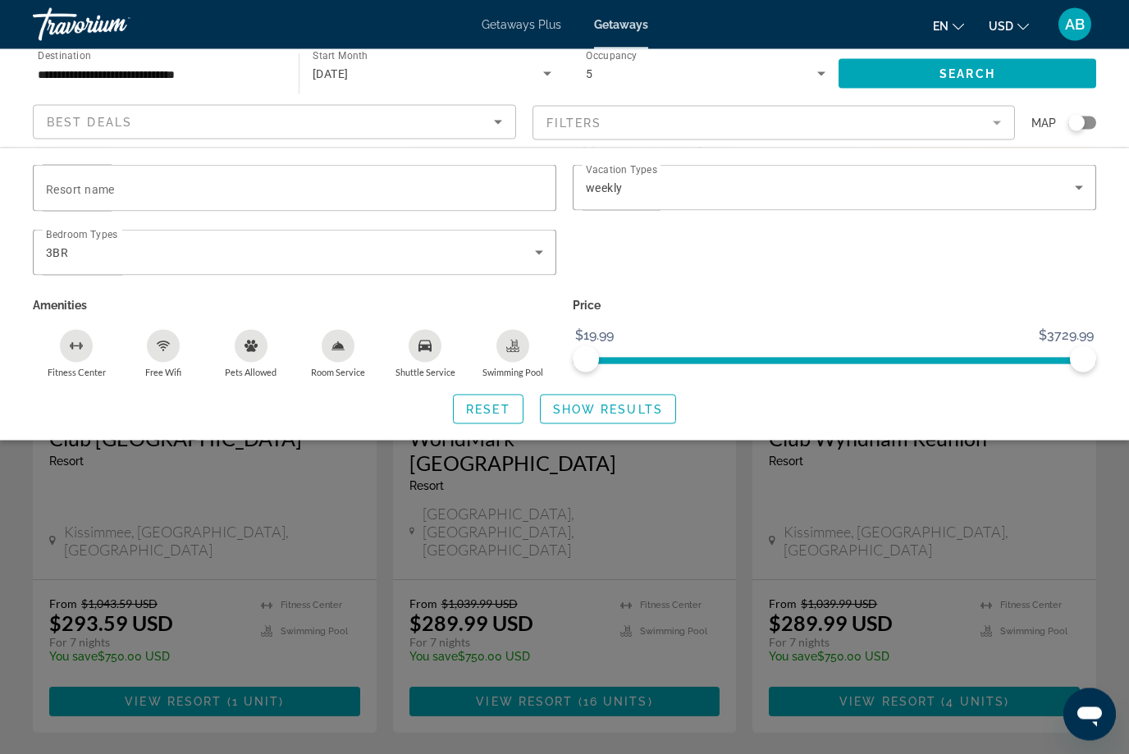
click at [541, 657] on div "Search widget" at bounding box center [564, 500] width 1129 height 508
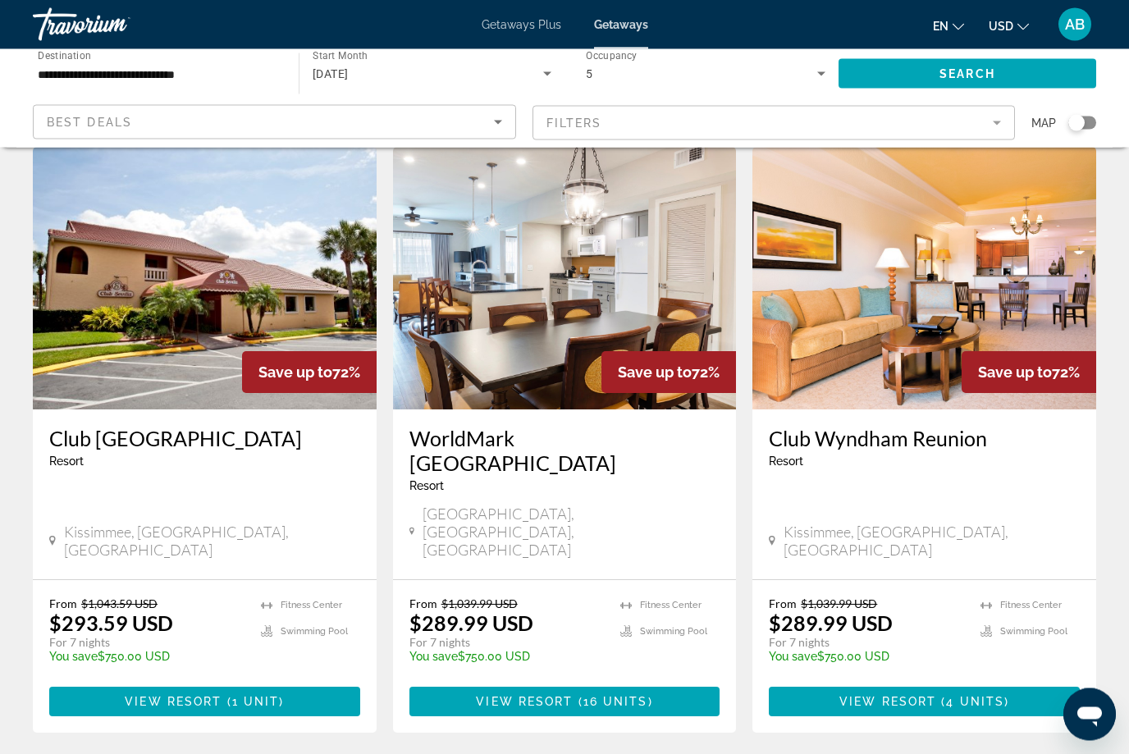
scroll to position [1897, 0]
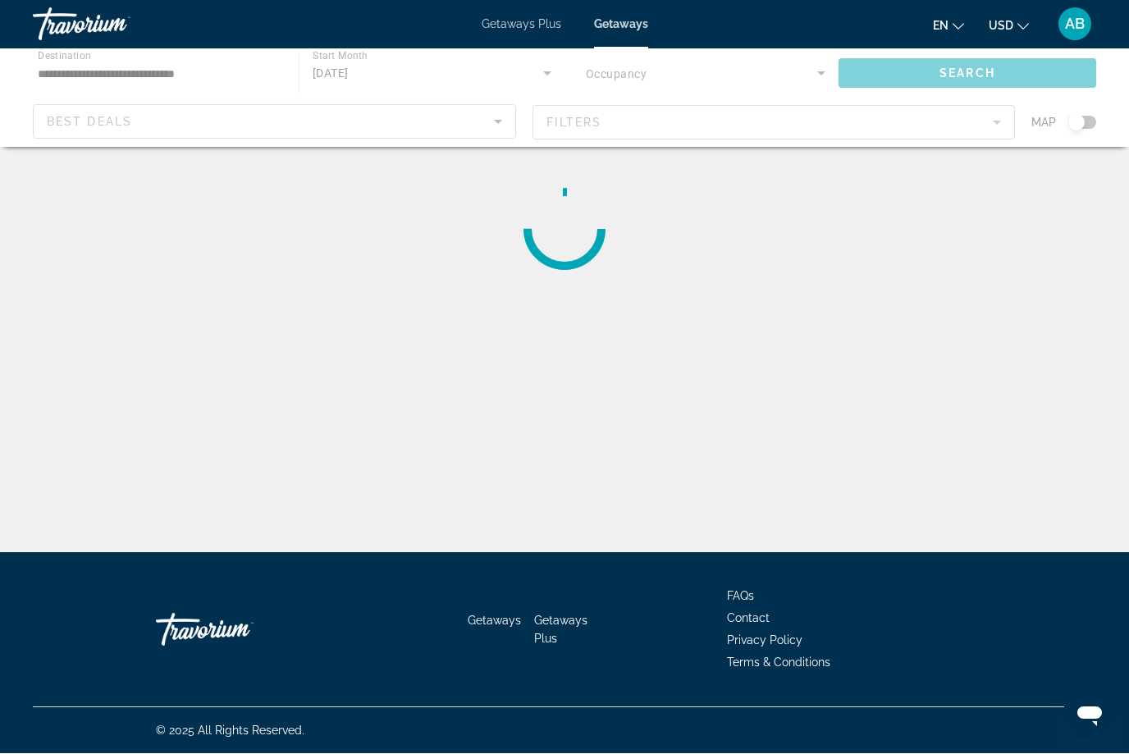
scroll to position [55, 0]
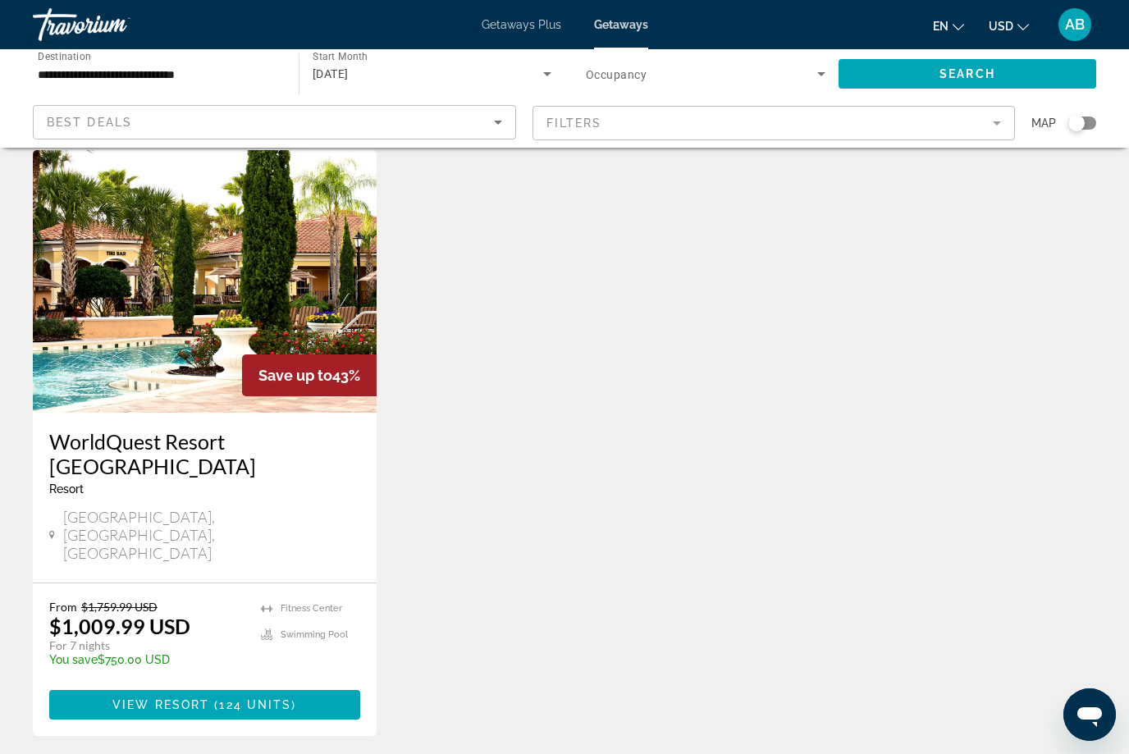
click at [280, 473] on div "WorldQuest Resort [GEOGRAPHIC_DATA] - This is an adults only resort" at bounding box center [204, 468] width 311 height 79
click at [212, 600] on div "From $1,759.99 USD $1,009.99 USD For 7 nights You save $750.00 USD temp" at bounding box center [146, 639] width 195 height 78
click at [254, 685] on span "Main content" at bounding box center [204, 704] width 311 height 39
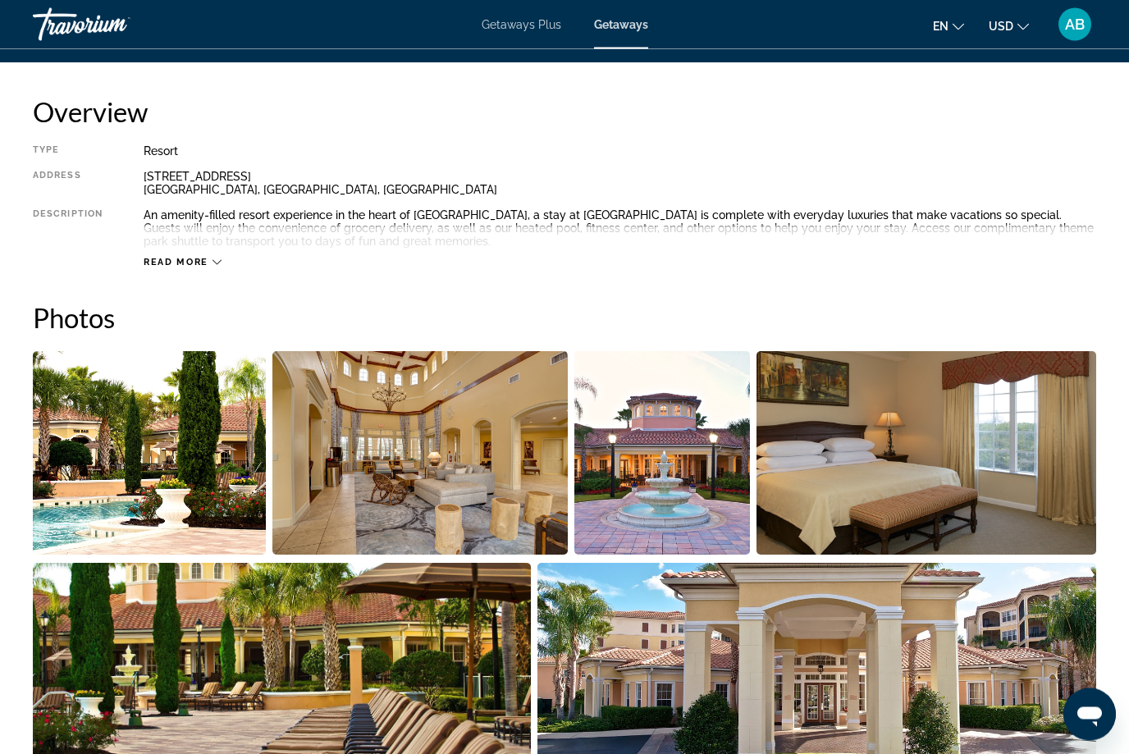
scroll to position [818, 0]
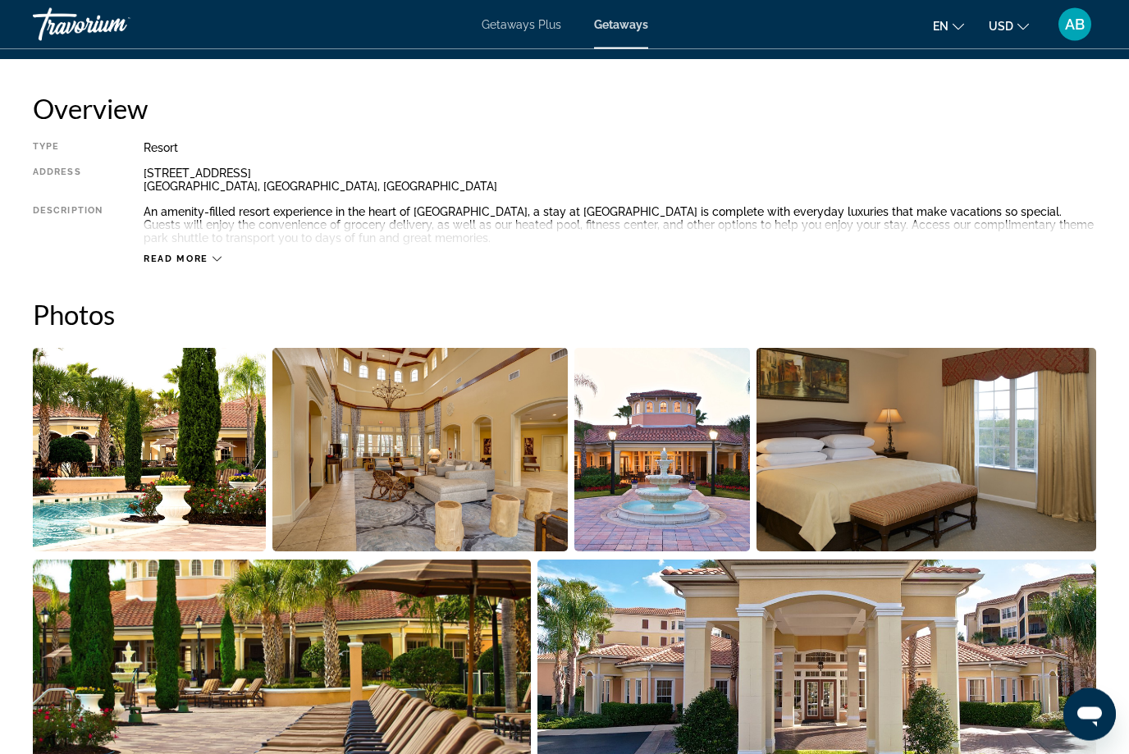
click at [127, 456] on img "Open full-screen image slider" at bounding box center [149, 451] width 233 height 204
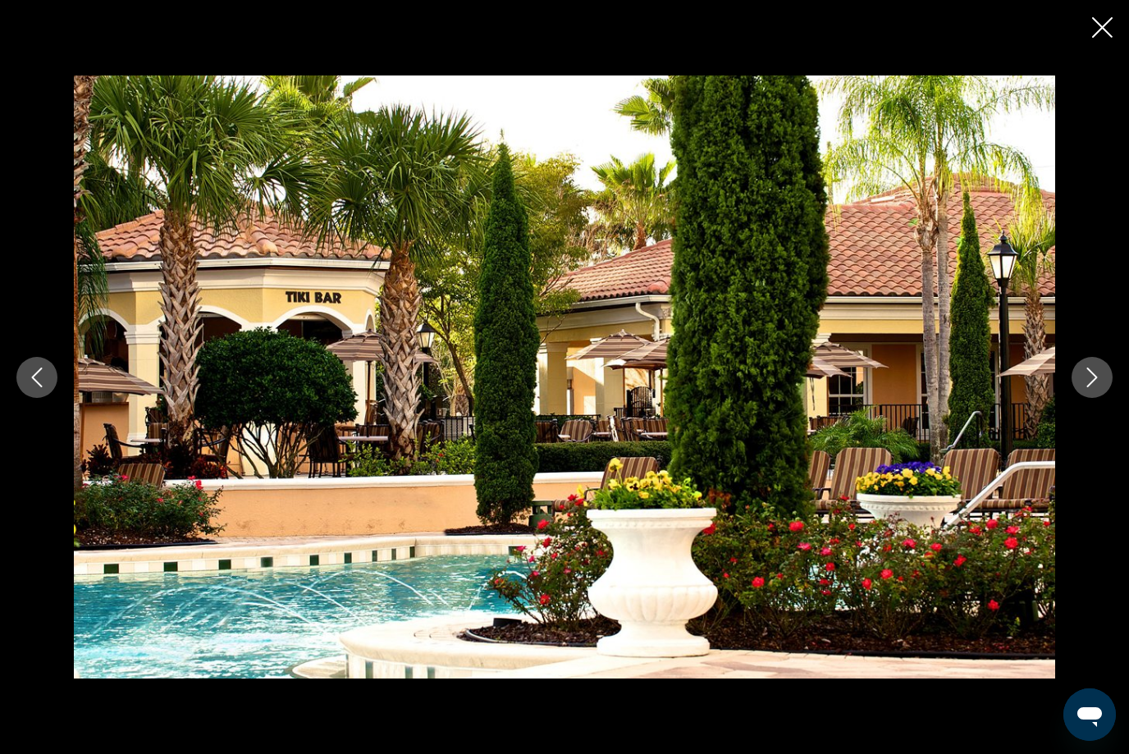
scroll to position [815, 0]
click at [1099, 387] on icon "Next image" at bounding box center [1093, 378] width 20 height 20
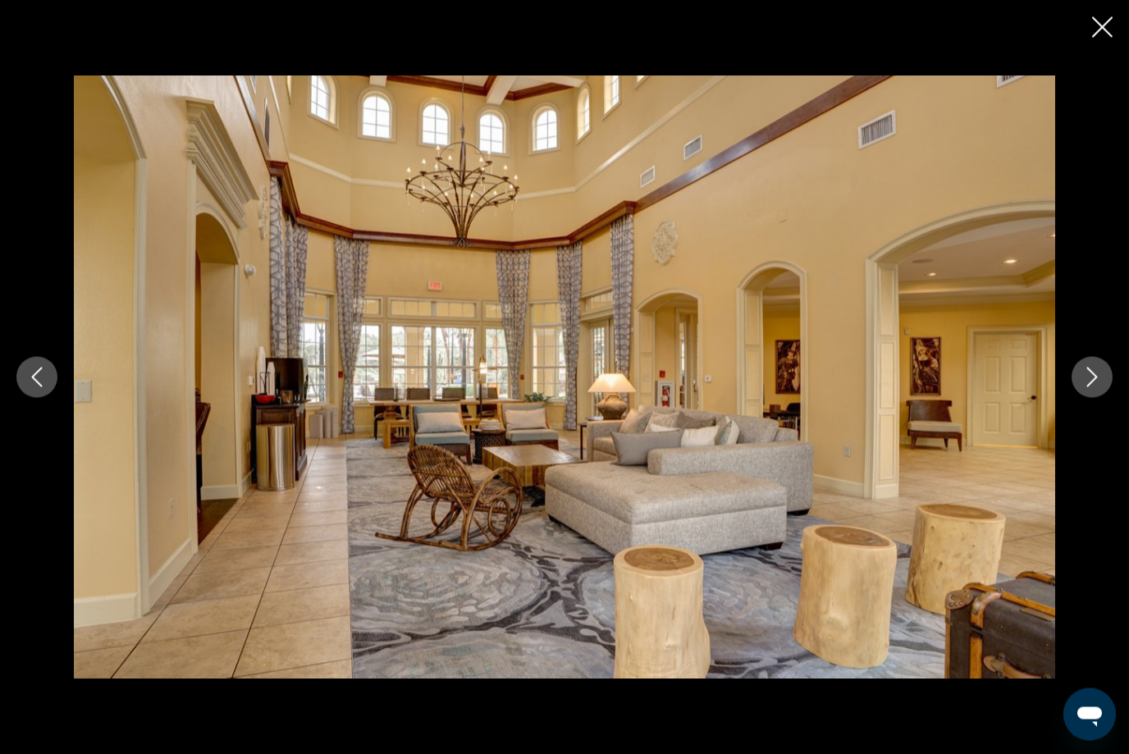
click at [1086, 387] on icon "Next image" at bounding box center [1093, 378] width 20 height 20
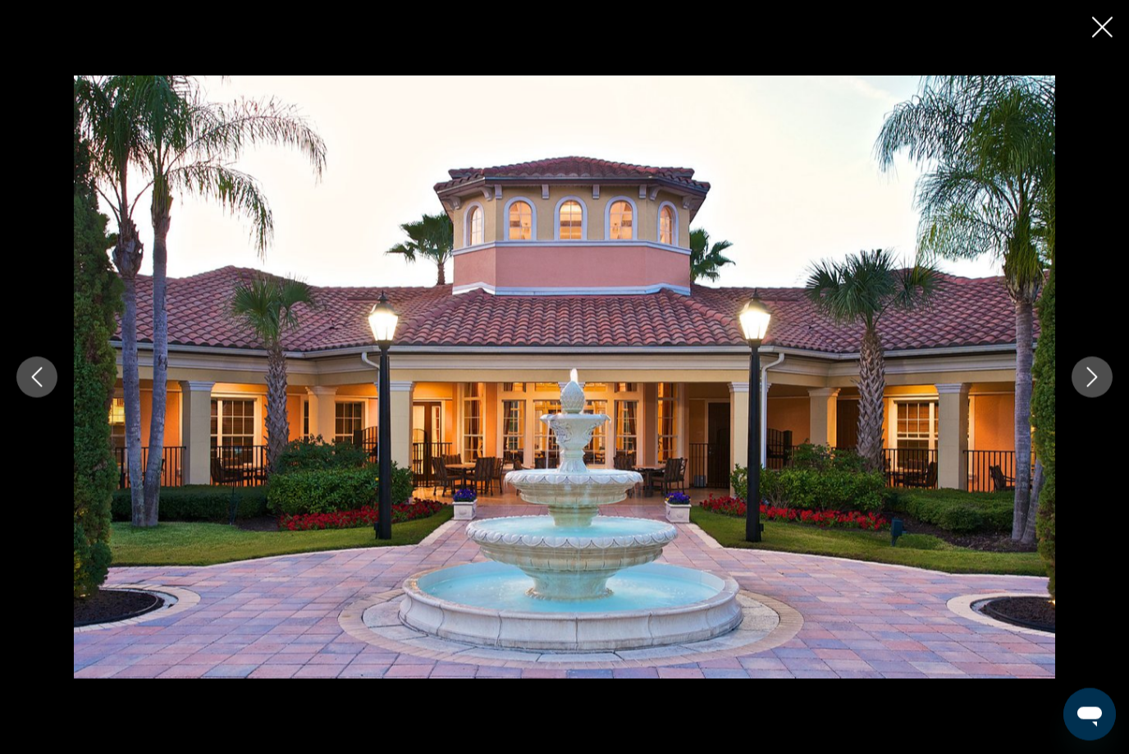
click at [1092, 387] on icon "Next image" at bounding box center [1093, 378] width 20 height 20
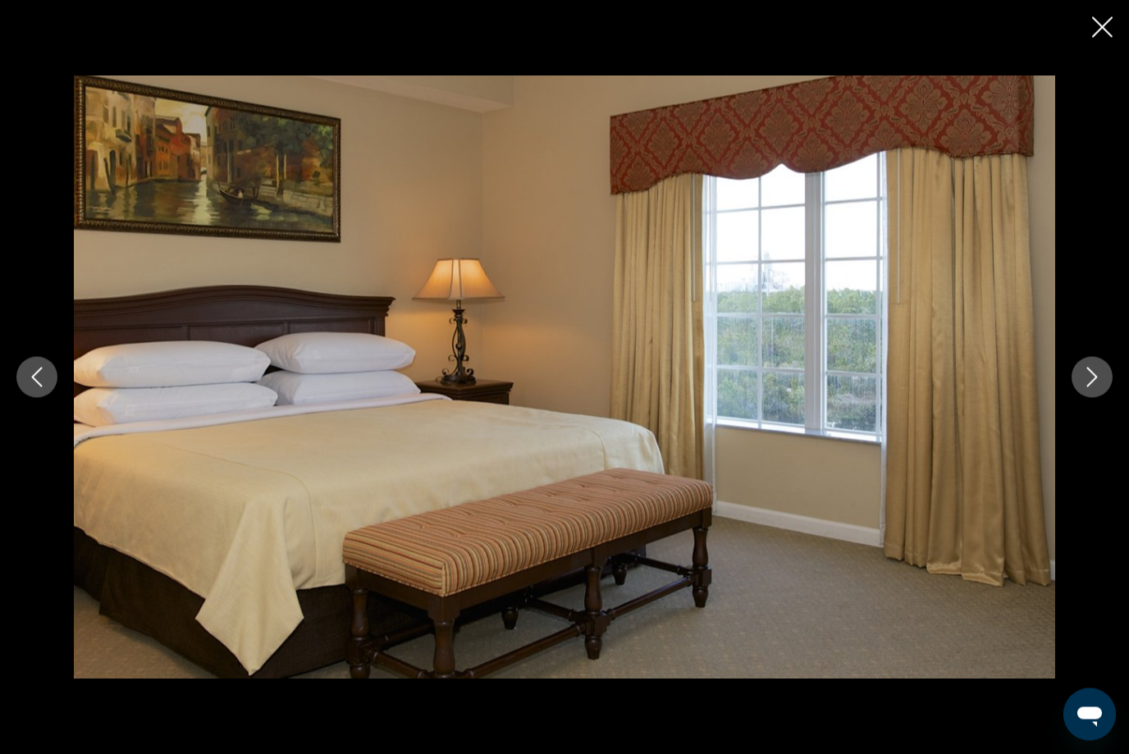
click at [1097, 387] on icon "Next image" at bounding box center [1093, 378] width 20 height 20
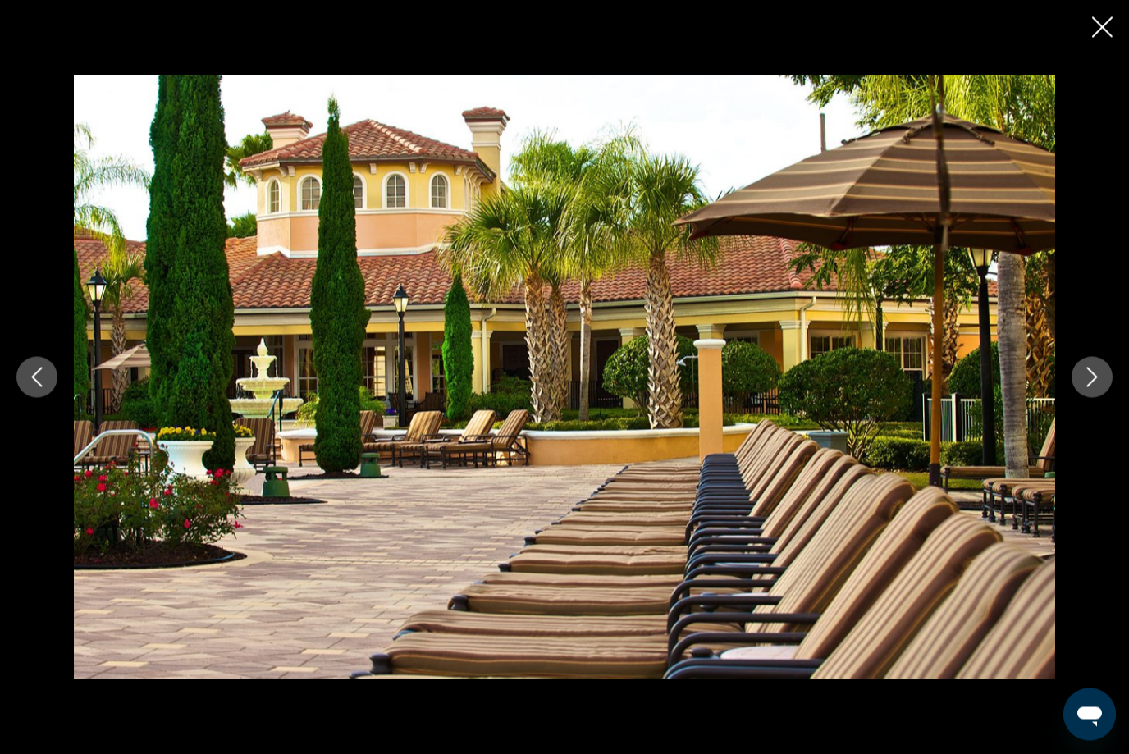
click at [1082, 398] on button "Next image" at bounding box center [1092, 377] width 41 height 41
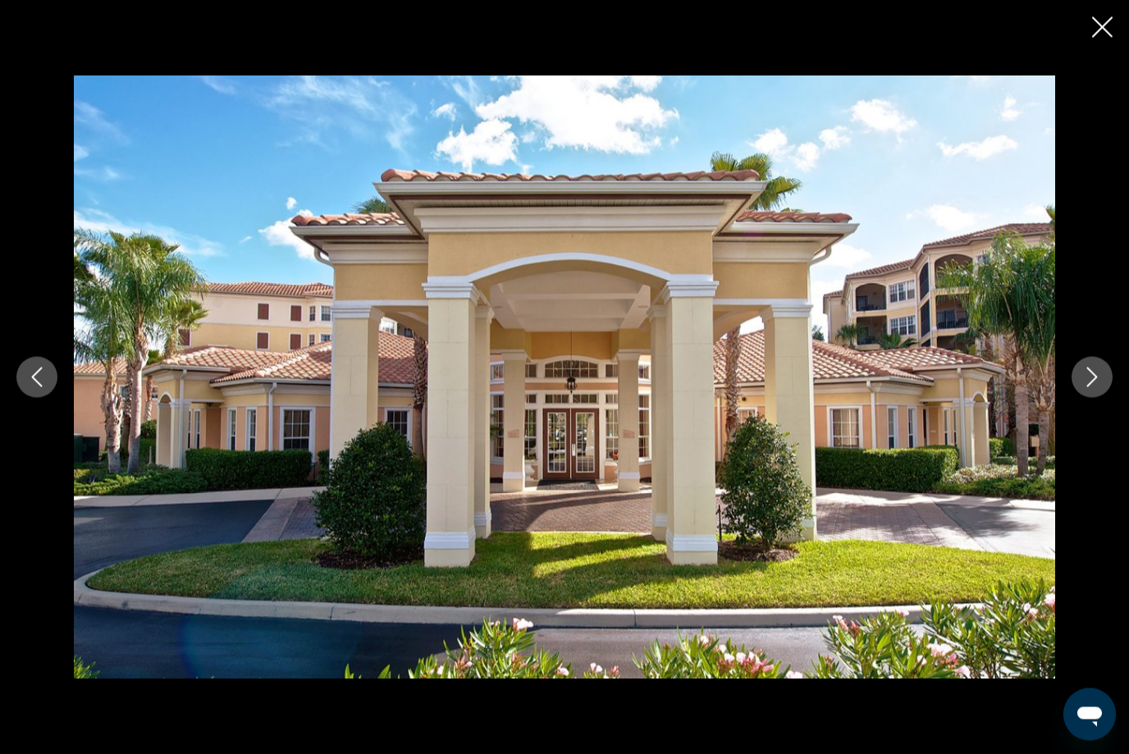
click at [1093, 387] on icon "Next image" at bounding box center [1093, 378] width 20 height 20
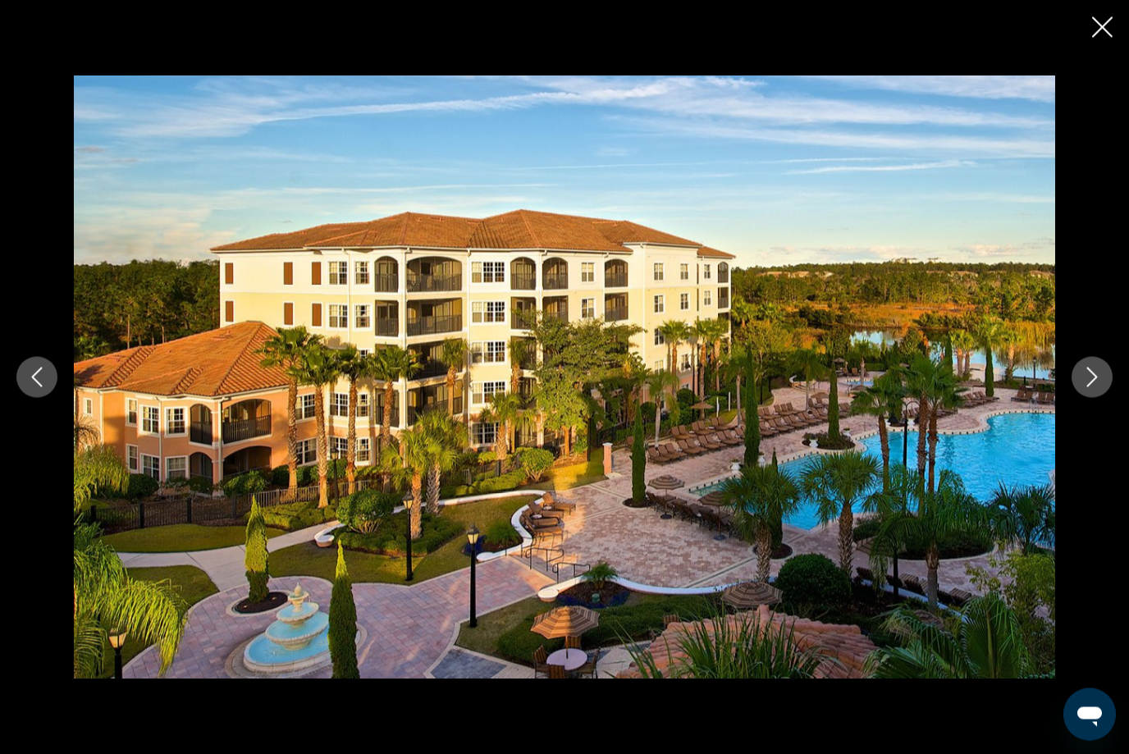
click at [1090, 387] on icon "Next image" at bounding box center [1093, 378] width 20 height 20
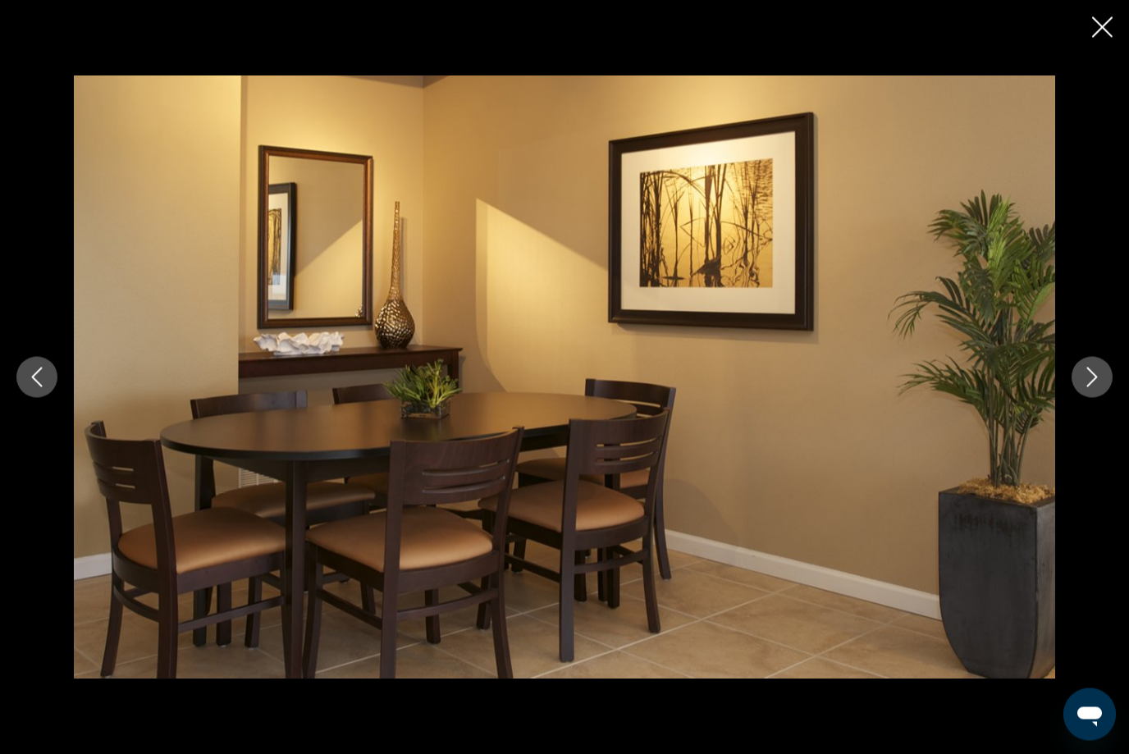
click at [1086, 387] on icon "Next image" at bounding box center [1093, 378] width 20 height 20
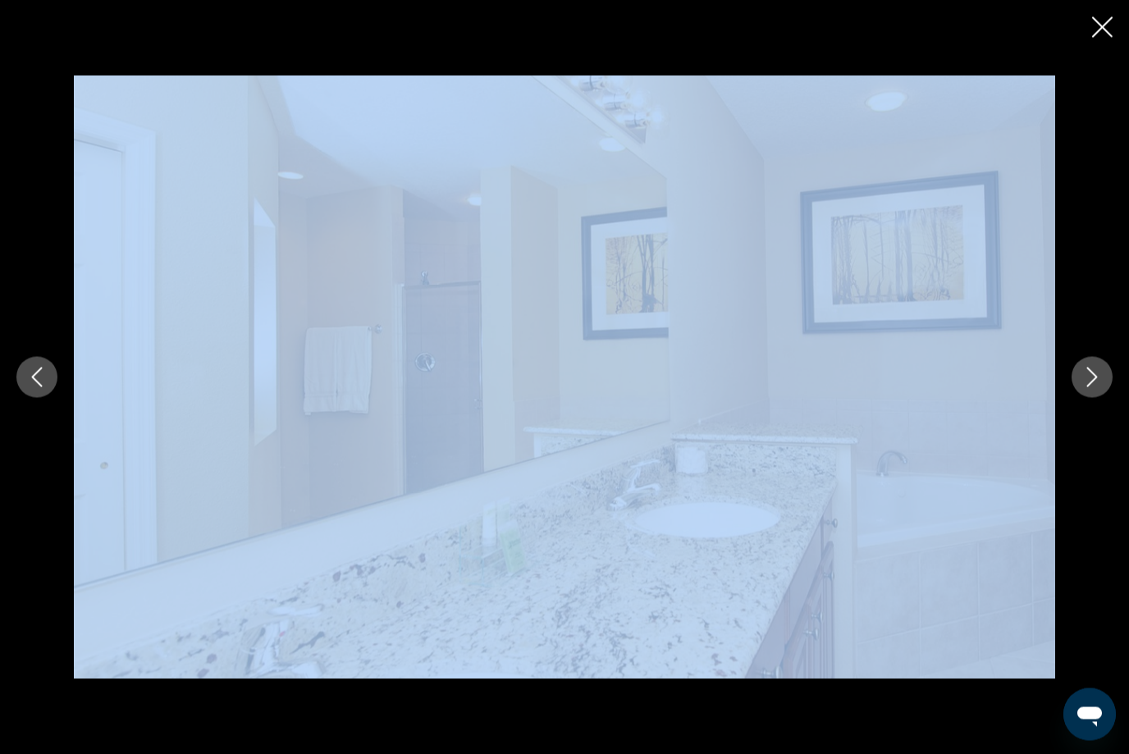
click at [1088, 387] on icon "Next image" at bounding box center [1093, 378] width 20 height 20
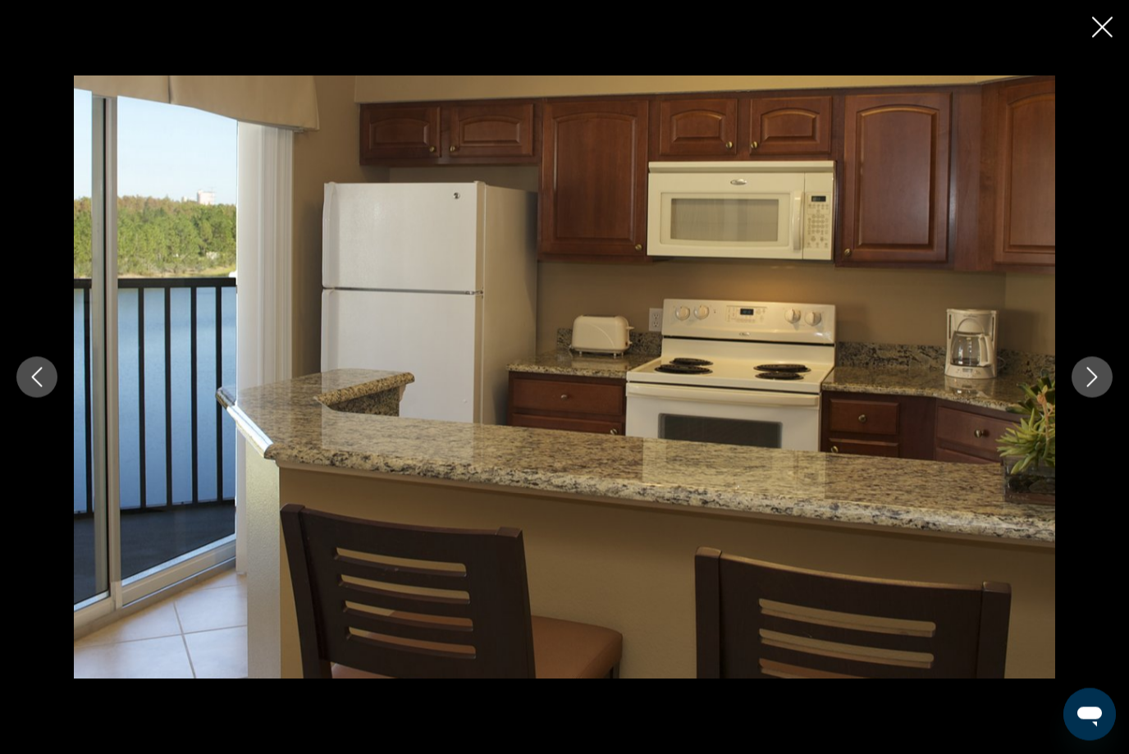
click at [1093, 387] on icon "Next image" at bounding box center [1093, 378] width 11 height 20
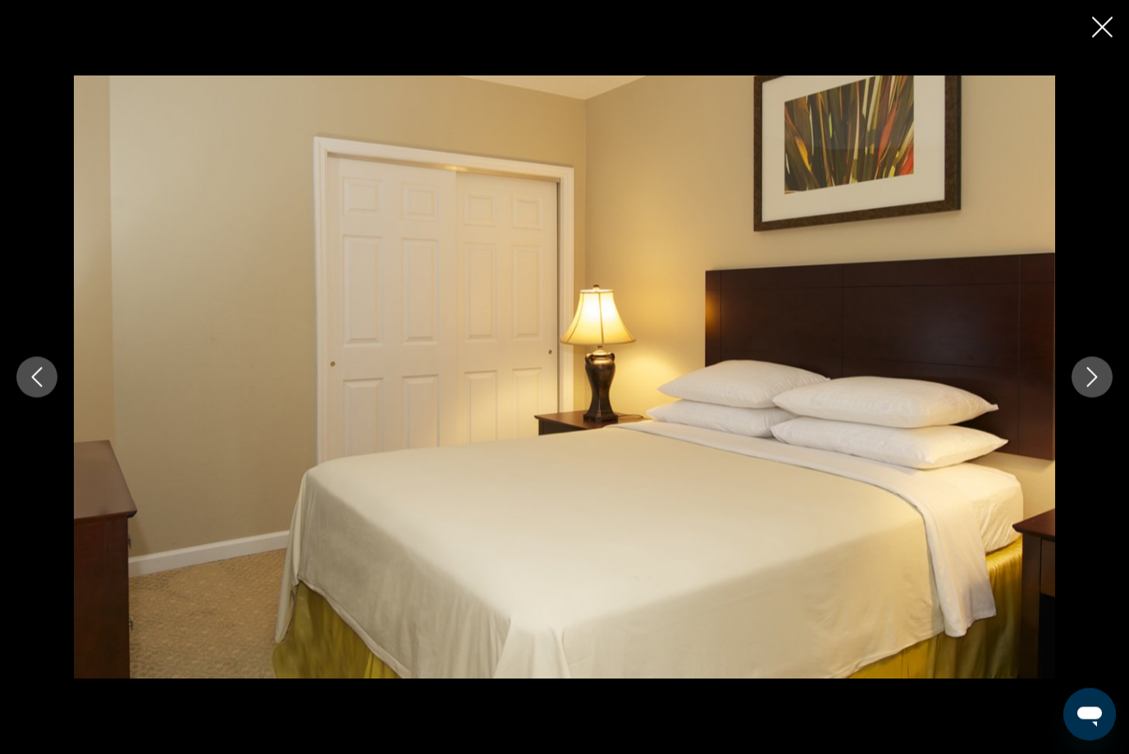
click at [1087, 387] on icon "Next image" at bounding box center [1093, 378] width 20 height 20
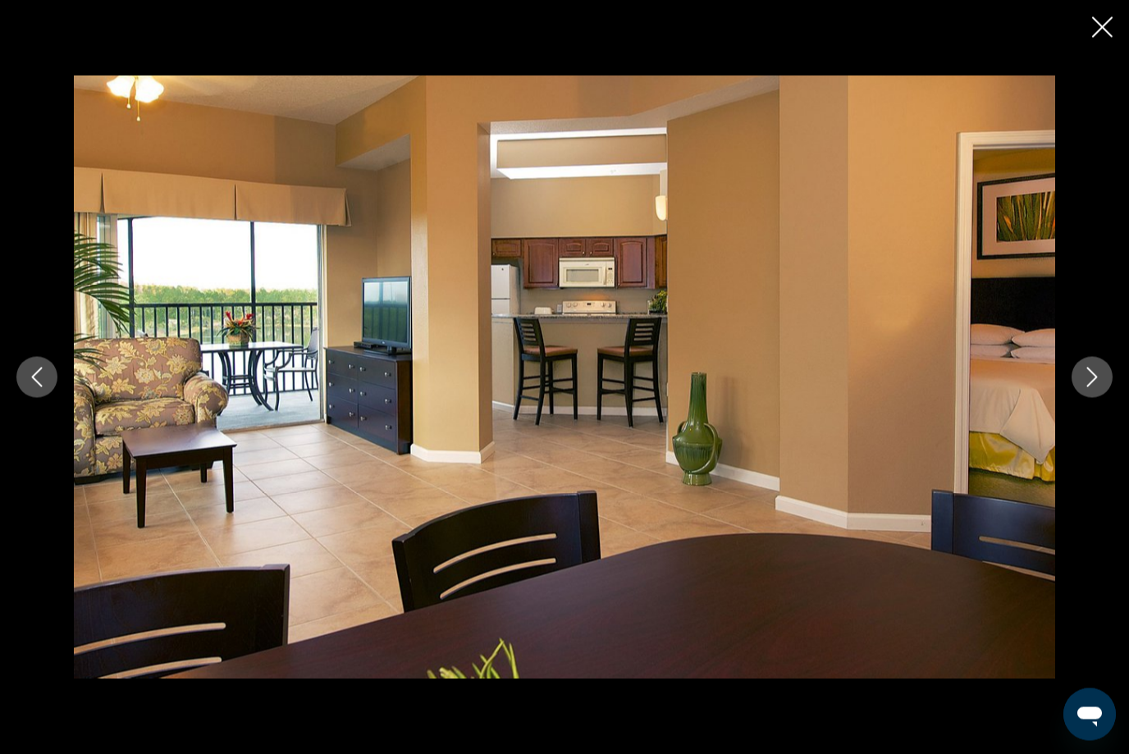
click at [1083, 387] on icon "Next image" at bounding box center [1093, 378] width 20 height 20
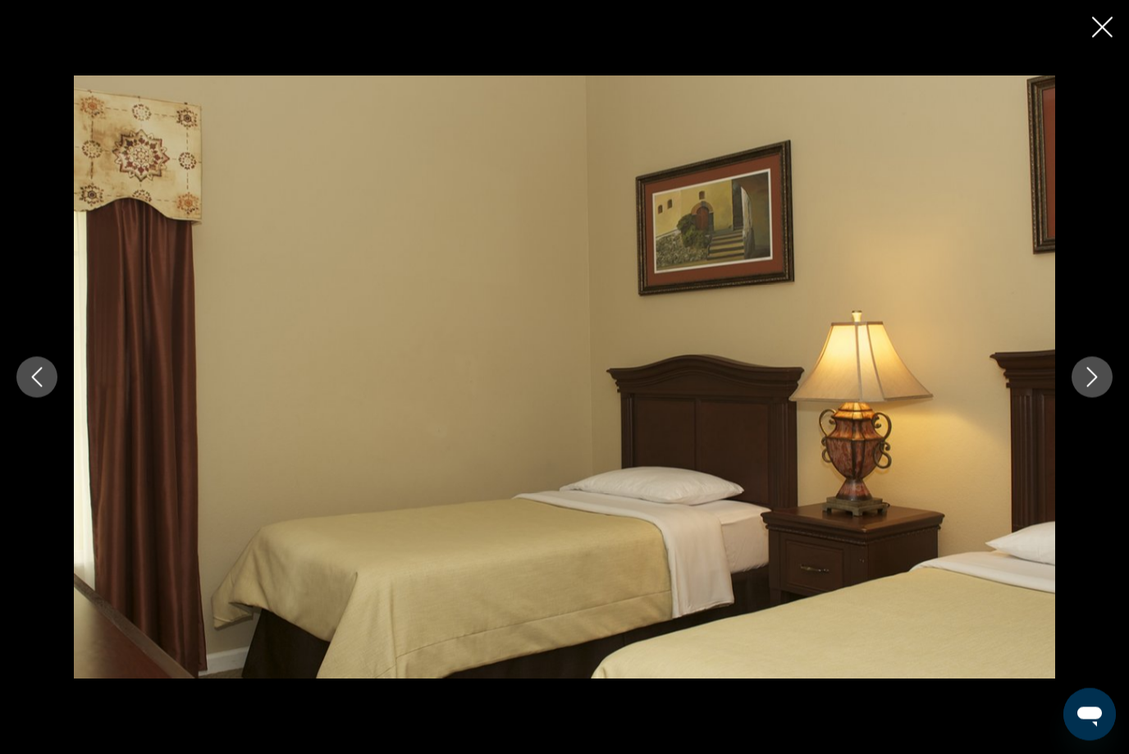
click at [1076, 398] on button "Next image" at bounding box center [1092, 377] width 41 height 41
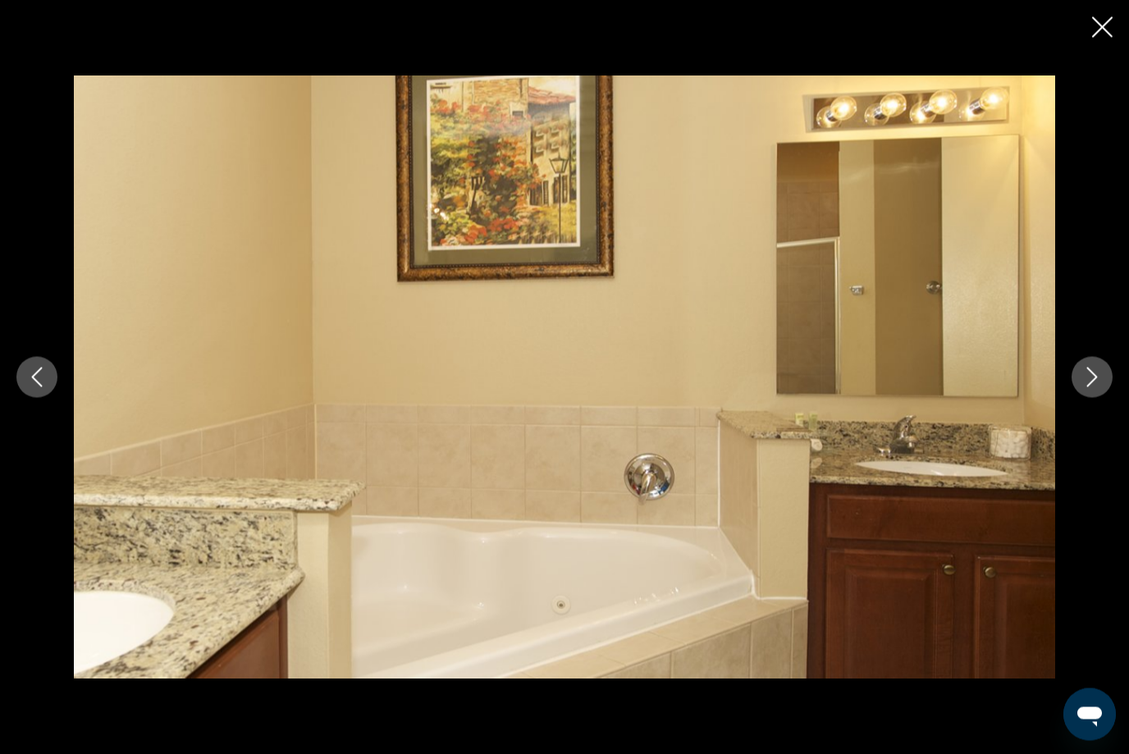
click at [1111, 37] on button "Close slideshow" at bounding box center [1102, 28] width 21 height 25
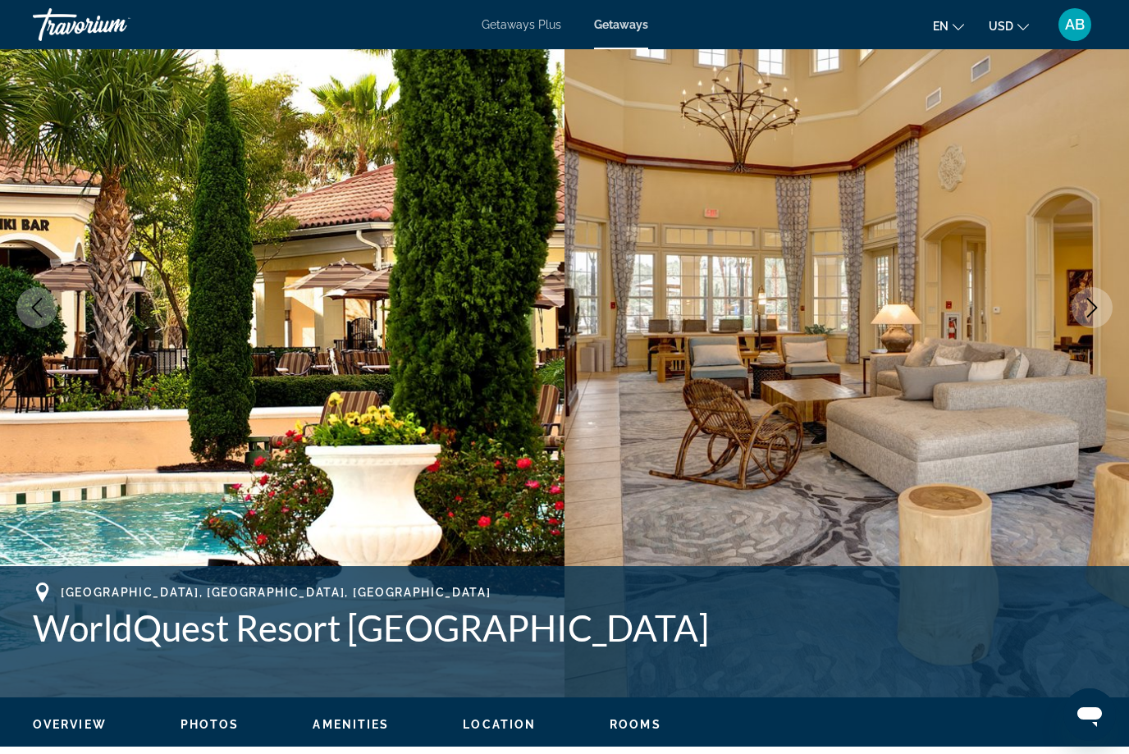
scroll to position [0, 0]
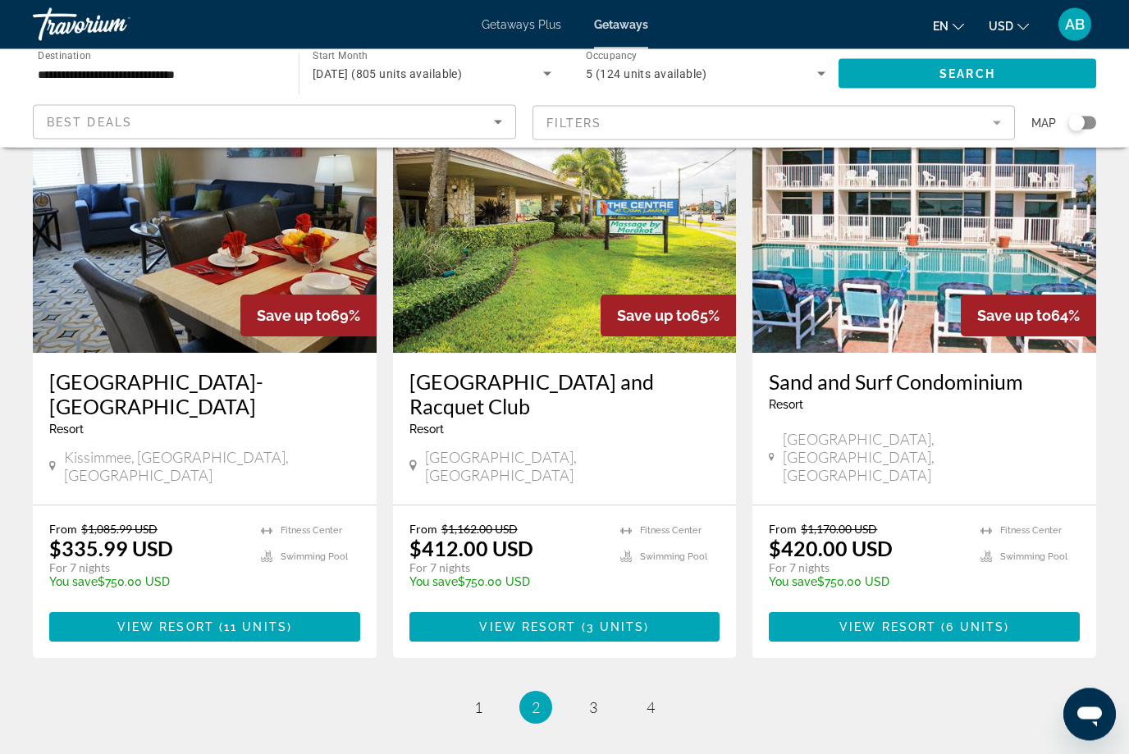
scroll to position [1970, 0]
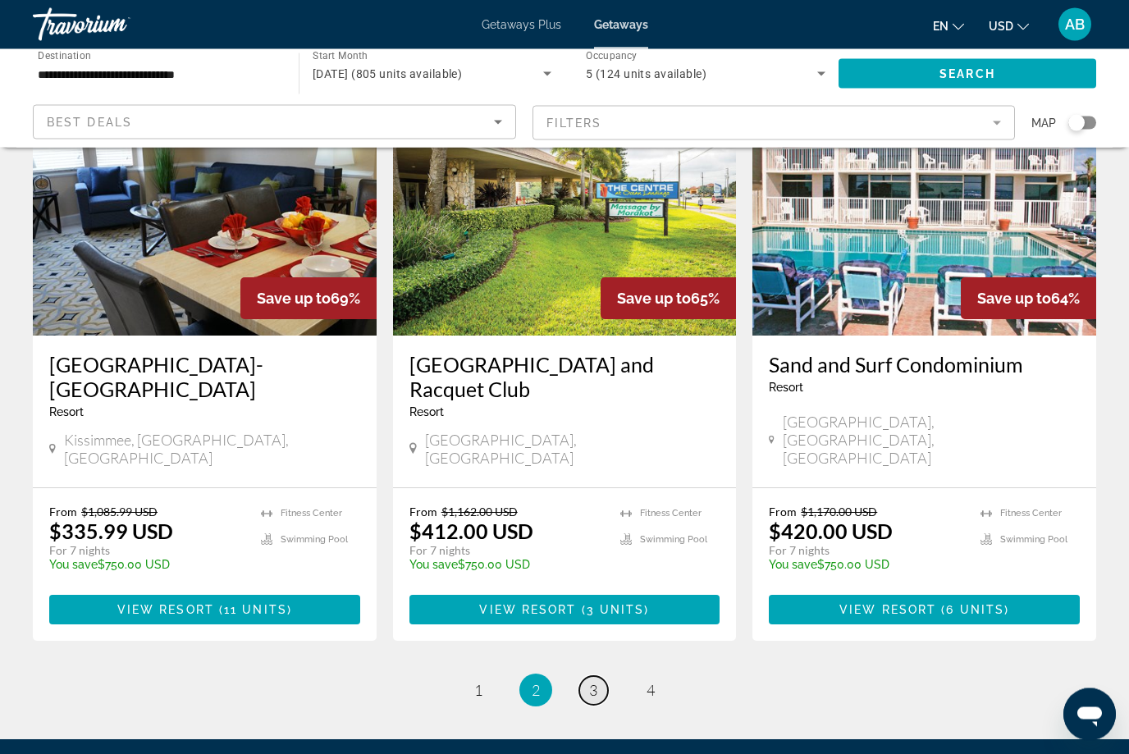
click at [602, 677] on link "page 3" at bounding box center [593, 691] width 29 height 29
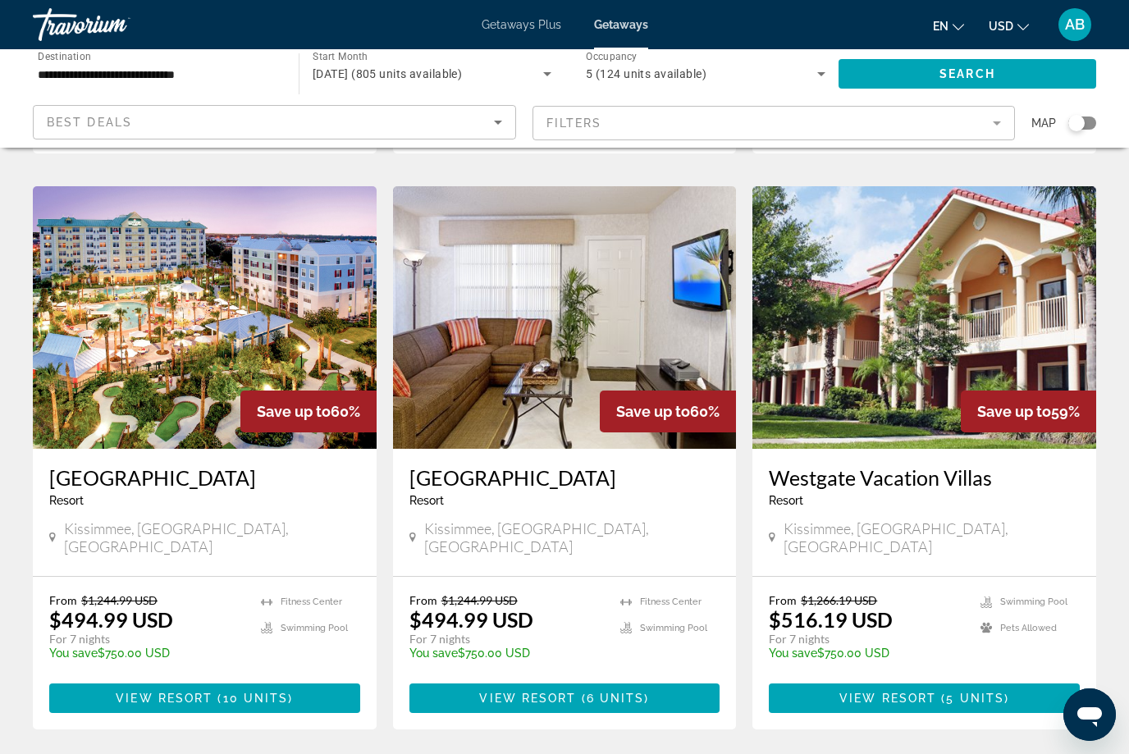
scroll to position [616, 0]
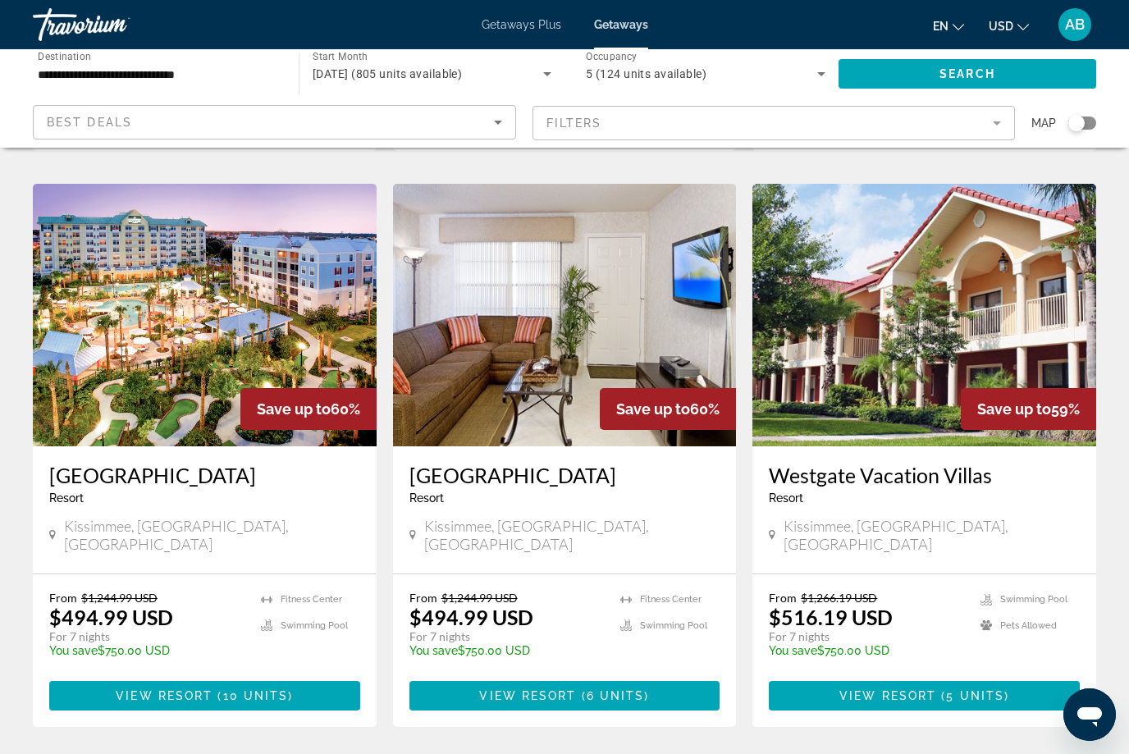
click at [172, 402] on img "Main content" at bounding box center [205, 315] width 344 height 263
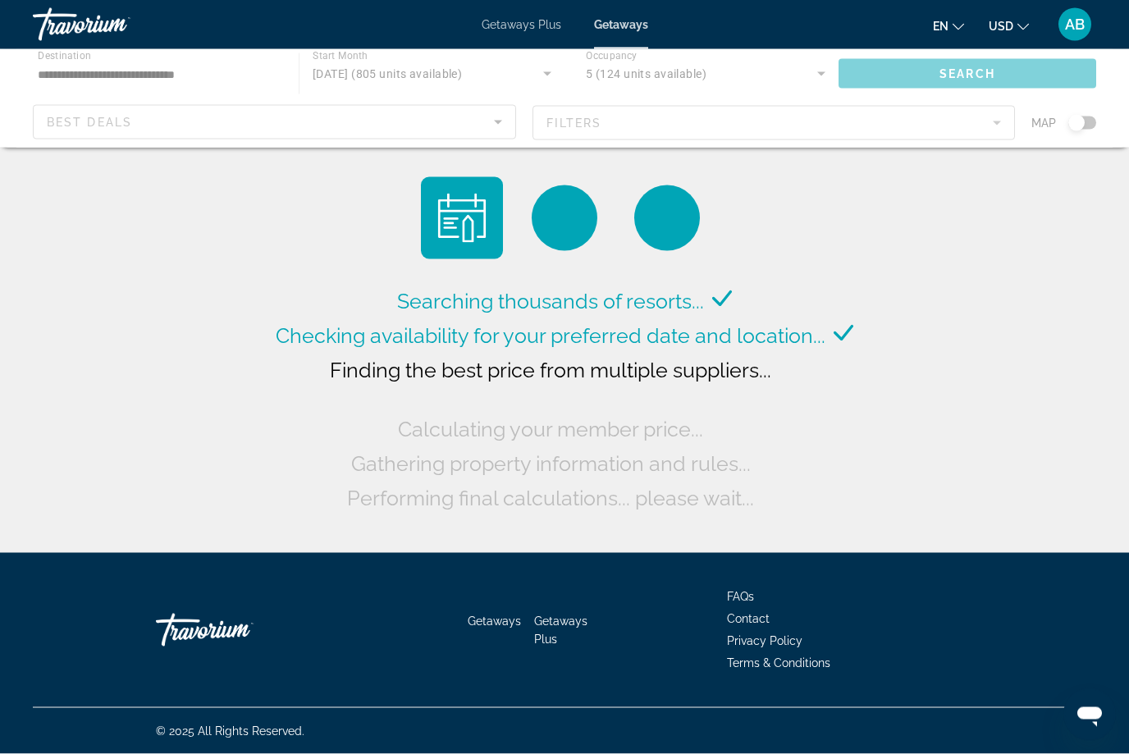
scroll to position [54, 0]
